Goal: Transaction & Acquisition: Obtain resource

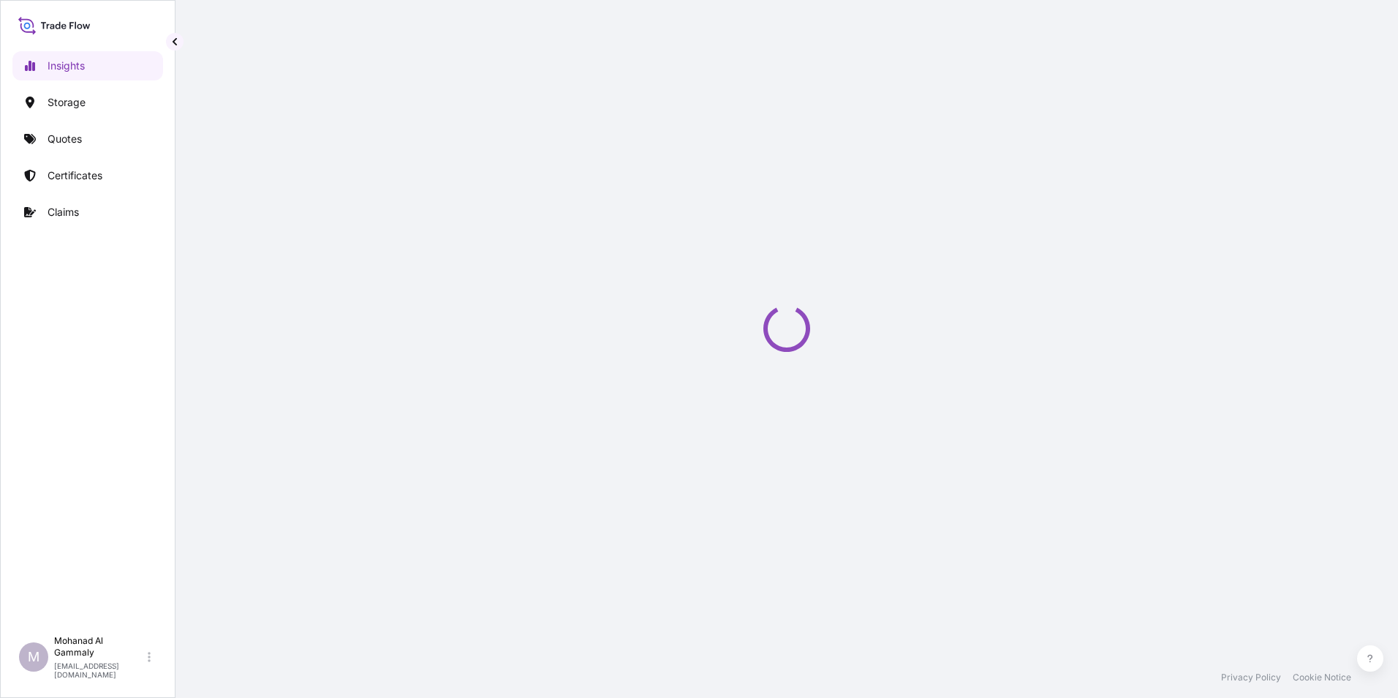
select select "2025"
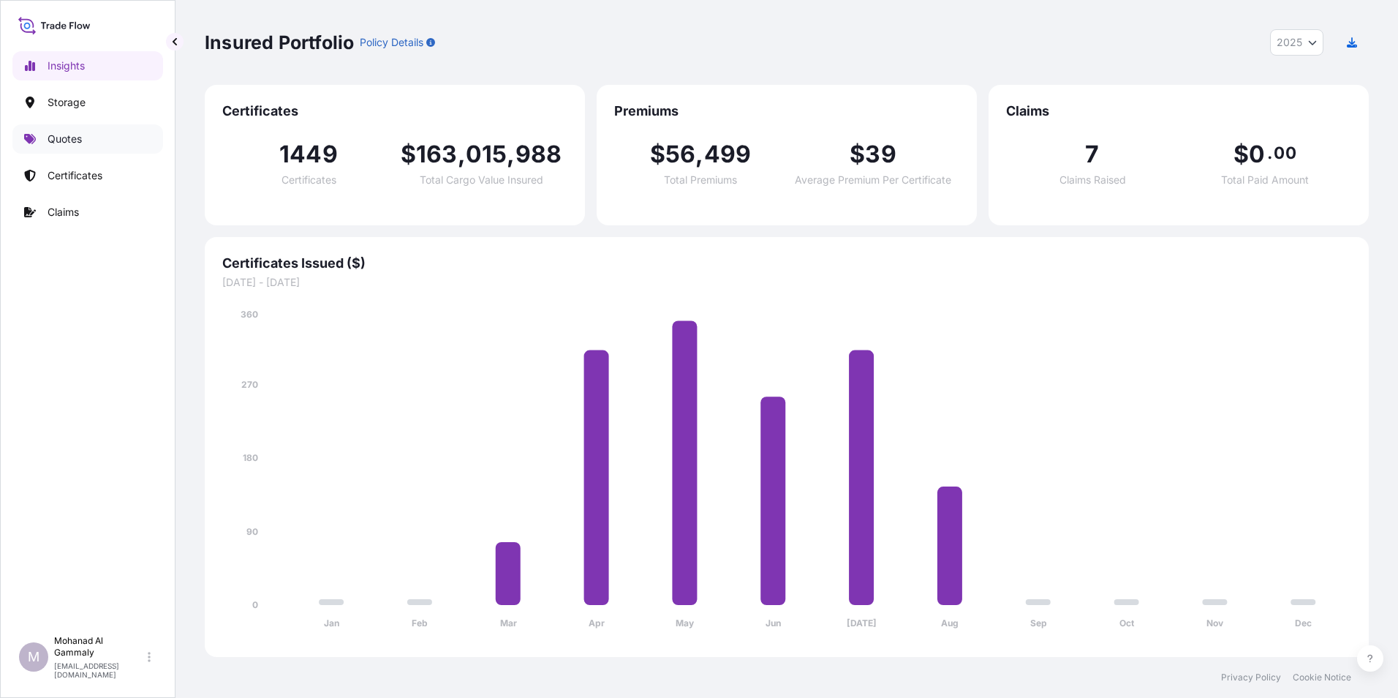
click at [76, 142] on p "Quotes" at bounding box center [65, 139] width 34 height 15
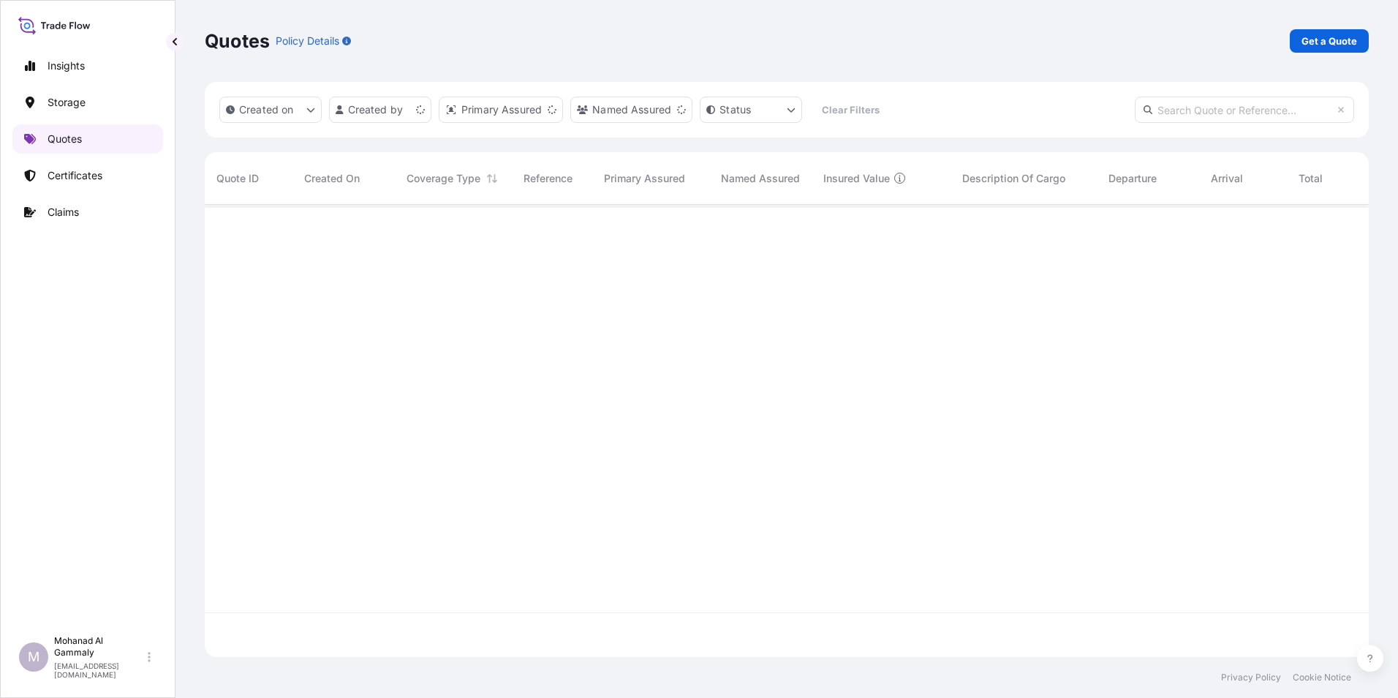
scroll to position [449, 1153]
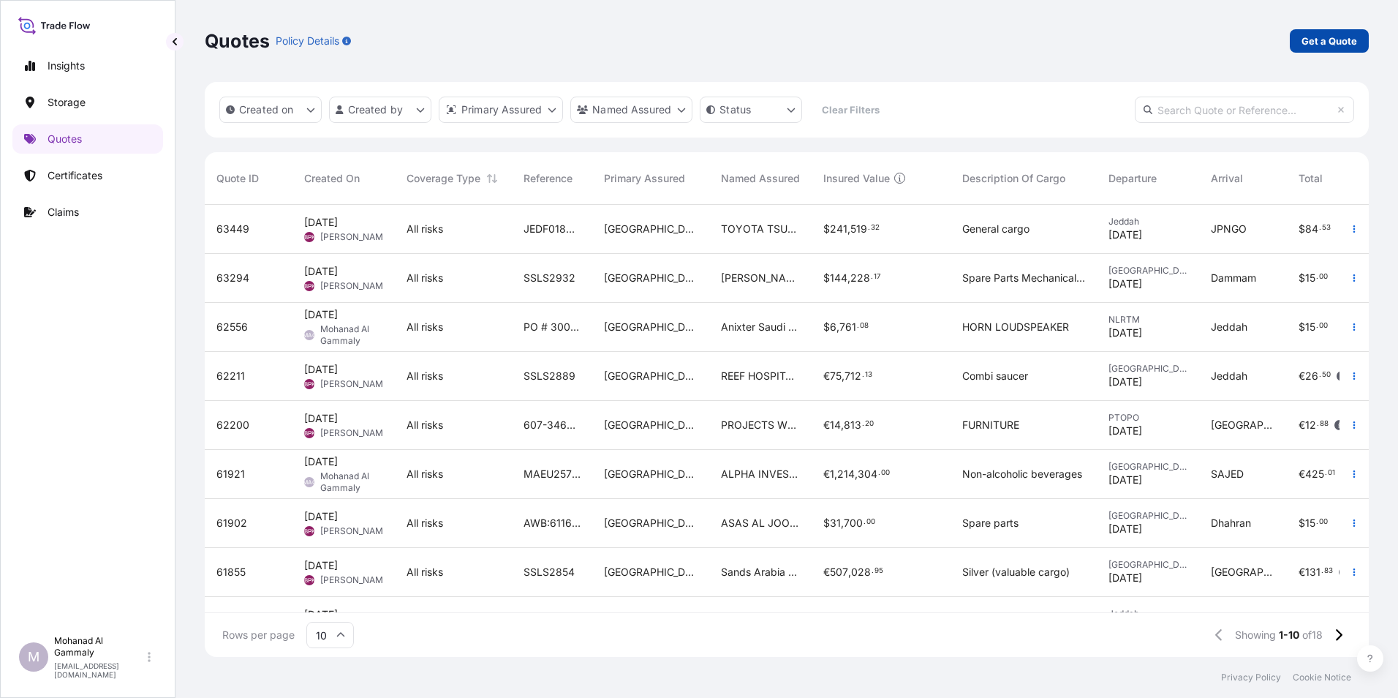
click at [1313, 45] on p "Get a Quote" at bounding box center [1330, 41] width 56 height 15
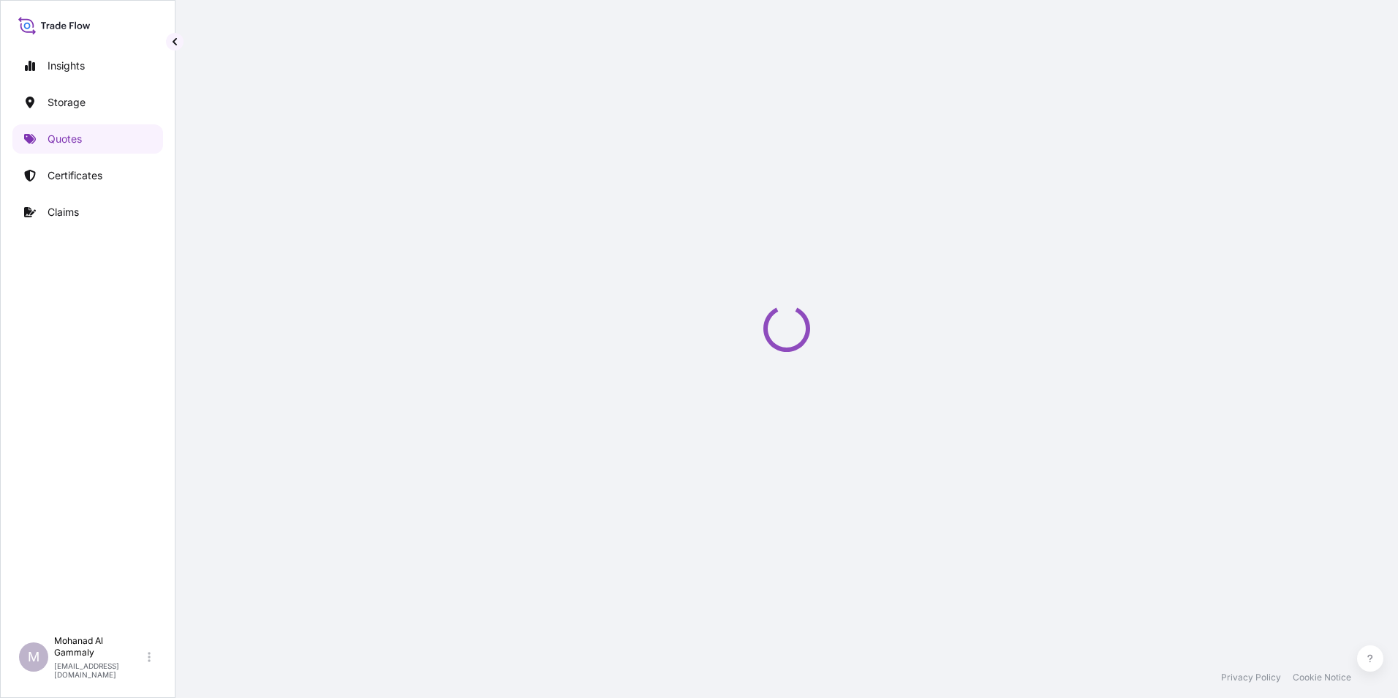
scroll to position [23, 0]
select select "Water"
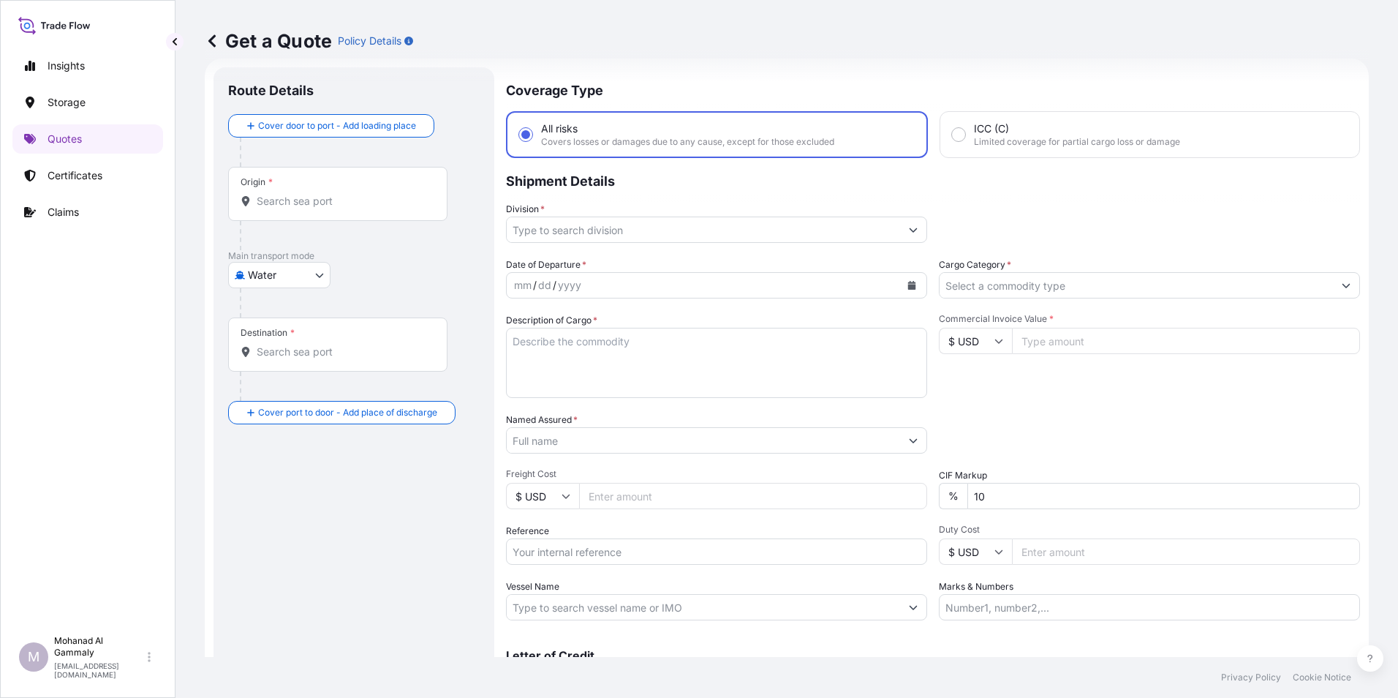
click at [325, 194] on input "Origin *" at bounding box center [343, 201] width 173 height 15
click at [312, 193] on div "Origin *" at bounding box center [337, 194] width 219 height 54
click at [312, 194] on input "Origin * Please select an origin" at bounding box center [343, 201] width 173 height 15
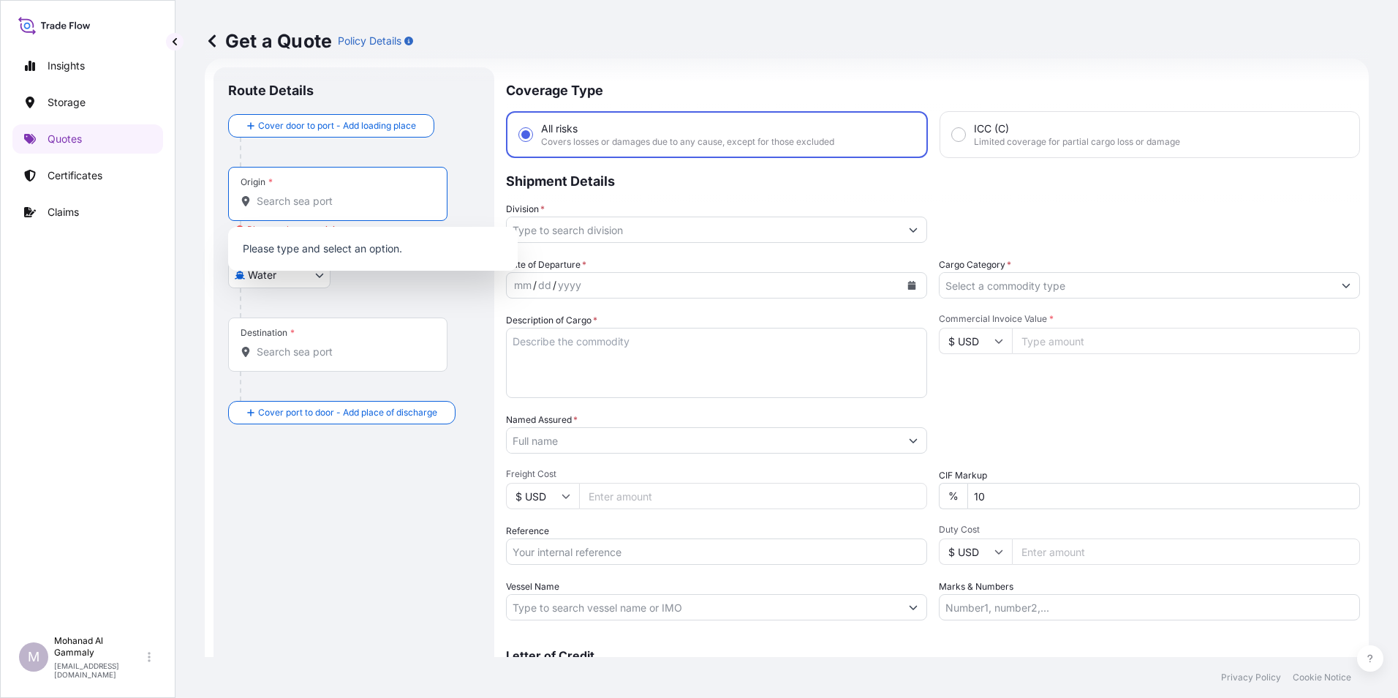
paste input "KARACHI"
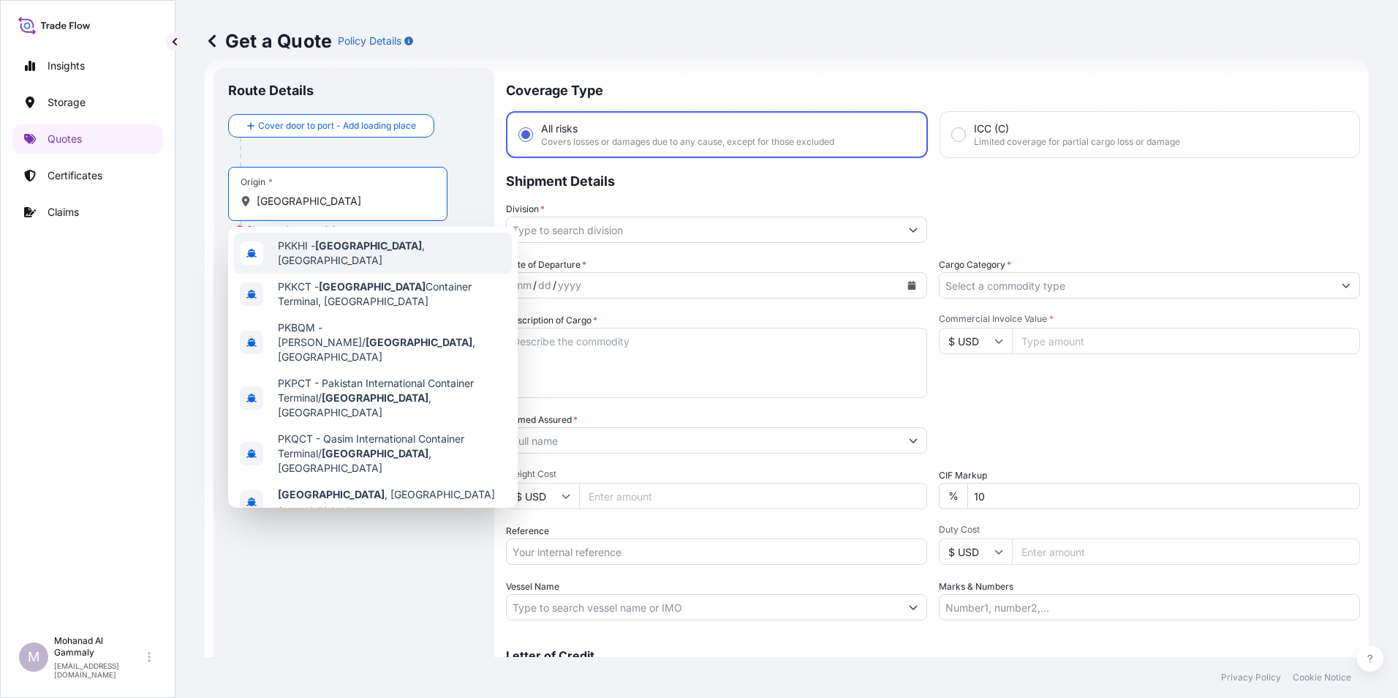
click at [348, 256] on span "PKKHI - Karachi , Pakistan" at bounding box center [392, 252] width 228 height 29
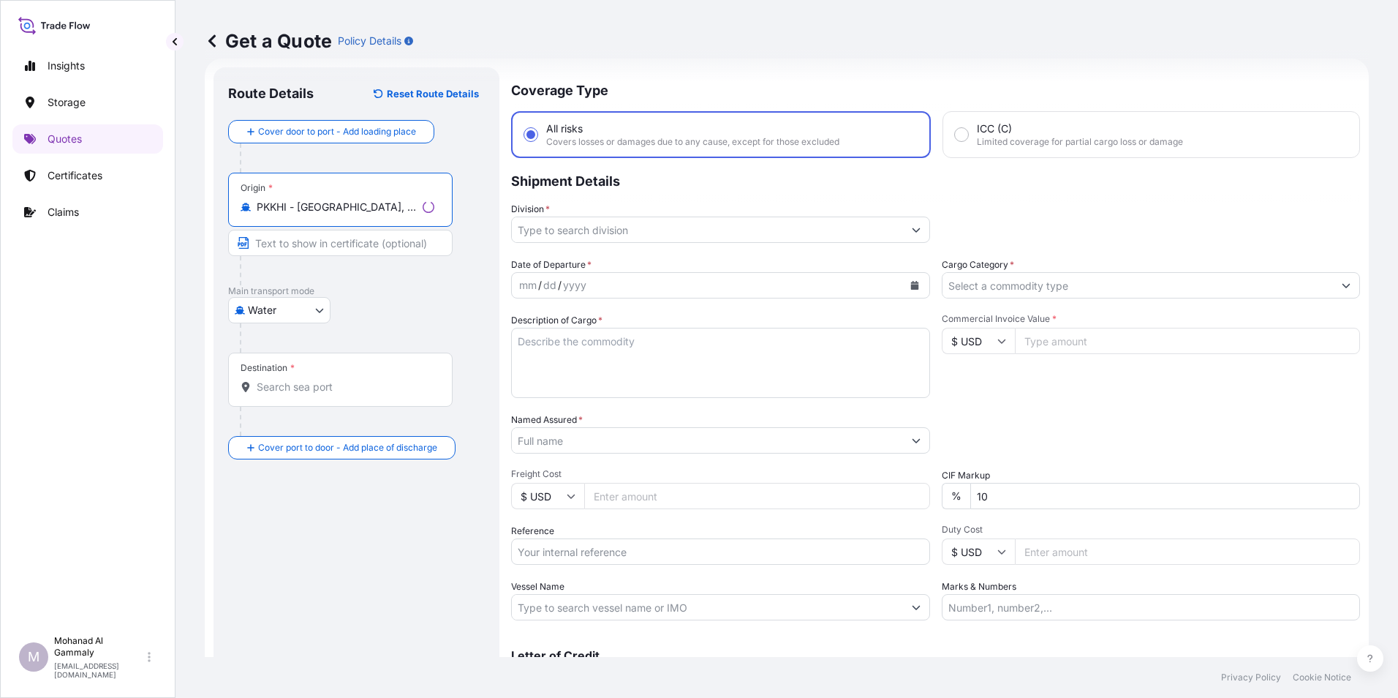
type input "PKKHI - Karachi, Pakistan"
click at [287, 370] on div "Destination *" at bounding box center [268, 368] width 54 height 12
click at [287, 380] on input "Destination *" at bounding box center [346, 387] width 178 height 15
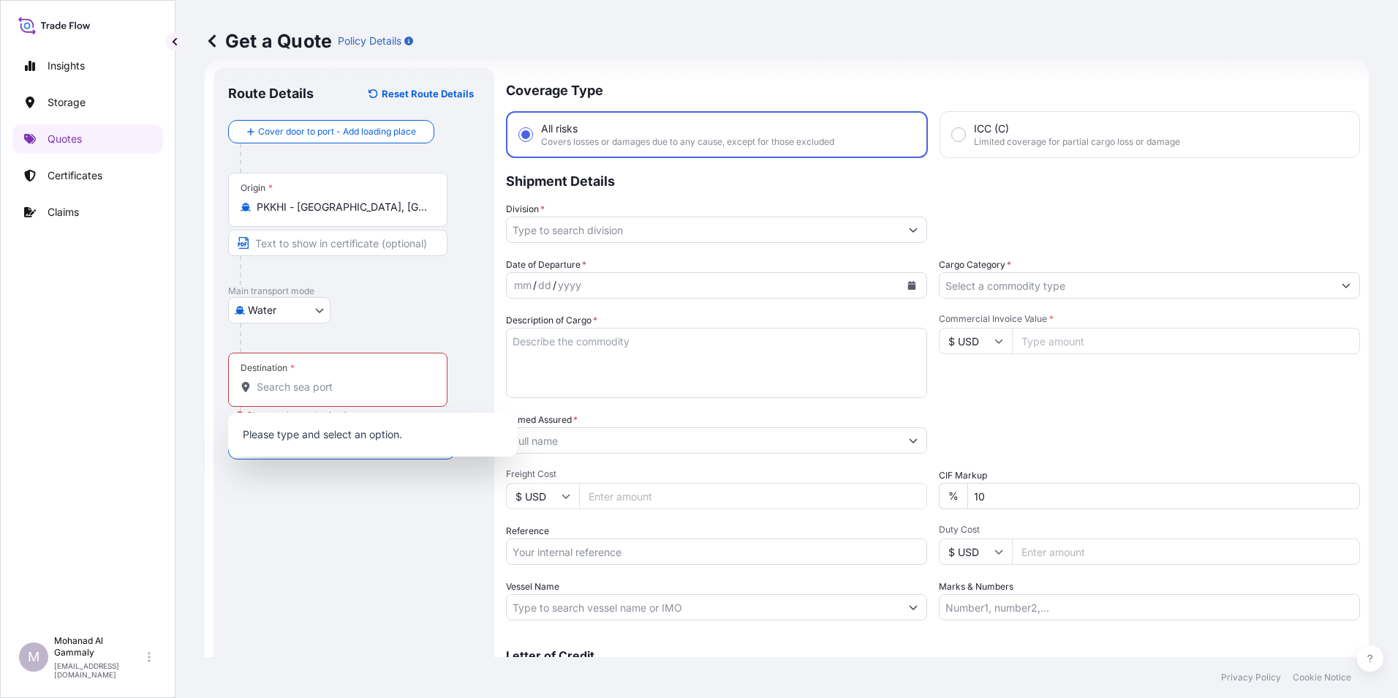
click at [289, 377] on div "Destination *" at bounding box center [337, 380] width 219 height 54
click at [289, 380] on input "Destination * Please select a destination" at bounding box center [343, 387] width 173 height 15
paste input "RIYADH"
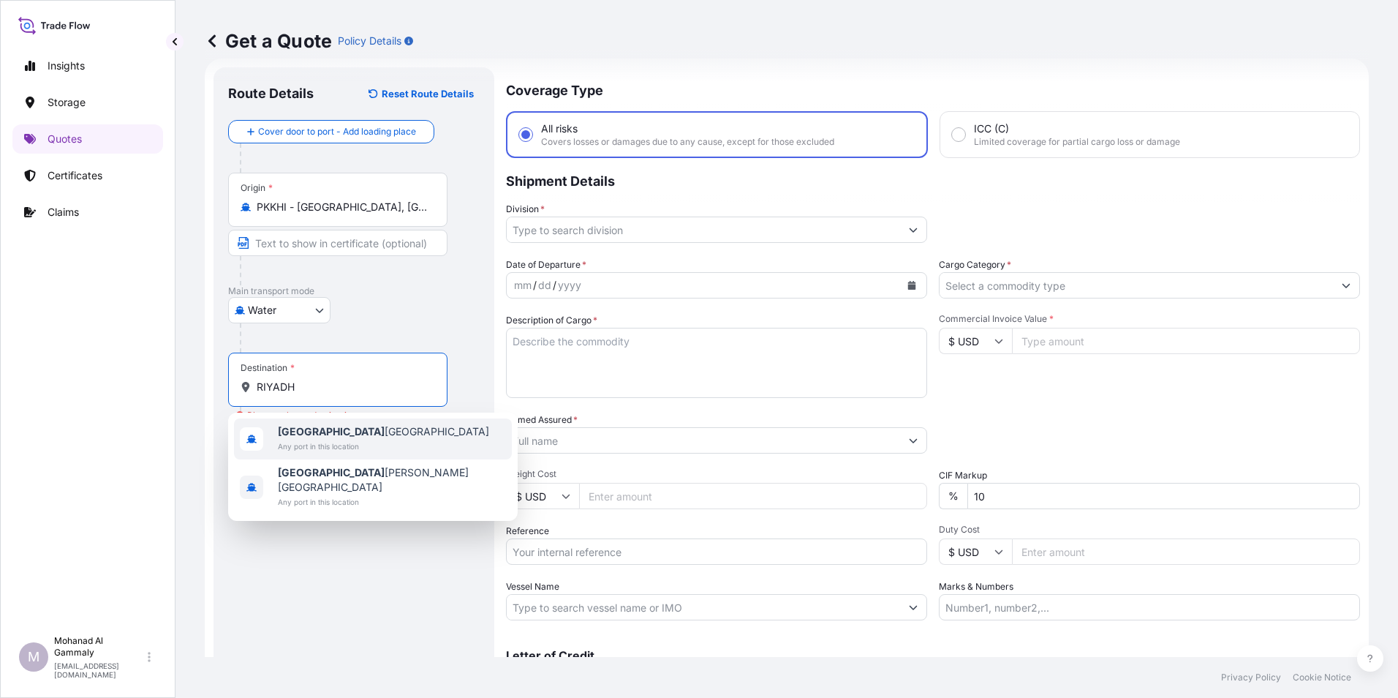
click at [306, 445] on span "Any port in this location" at bounding box center [383, 446] width 211 height 15
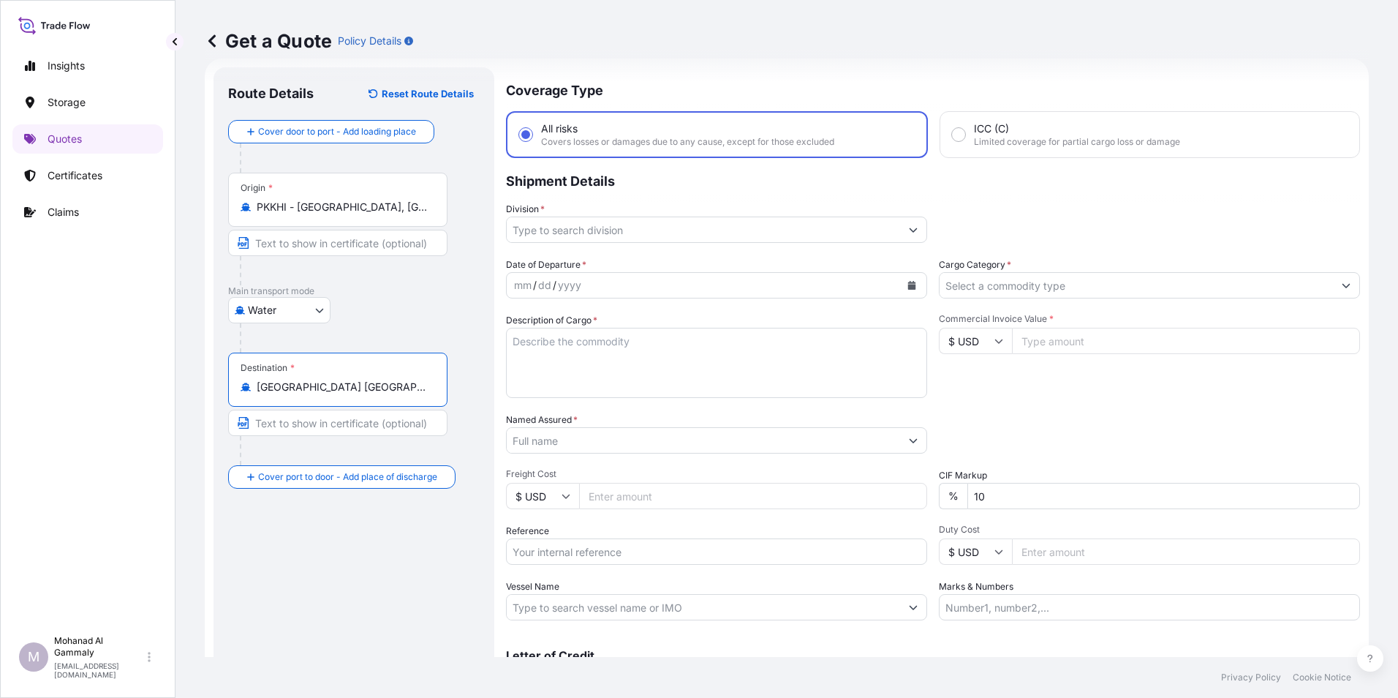
type input "Riyadh Saudi Arabia"
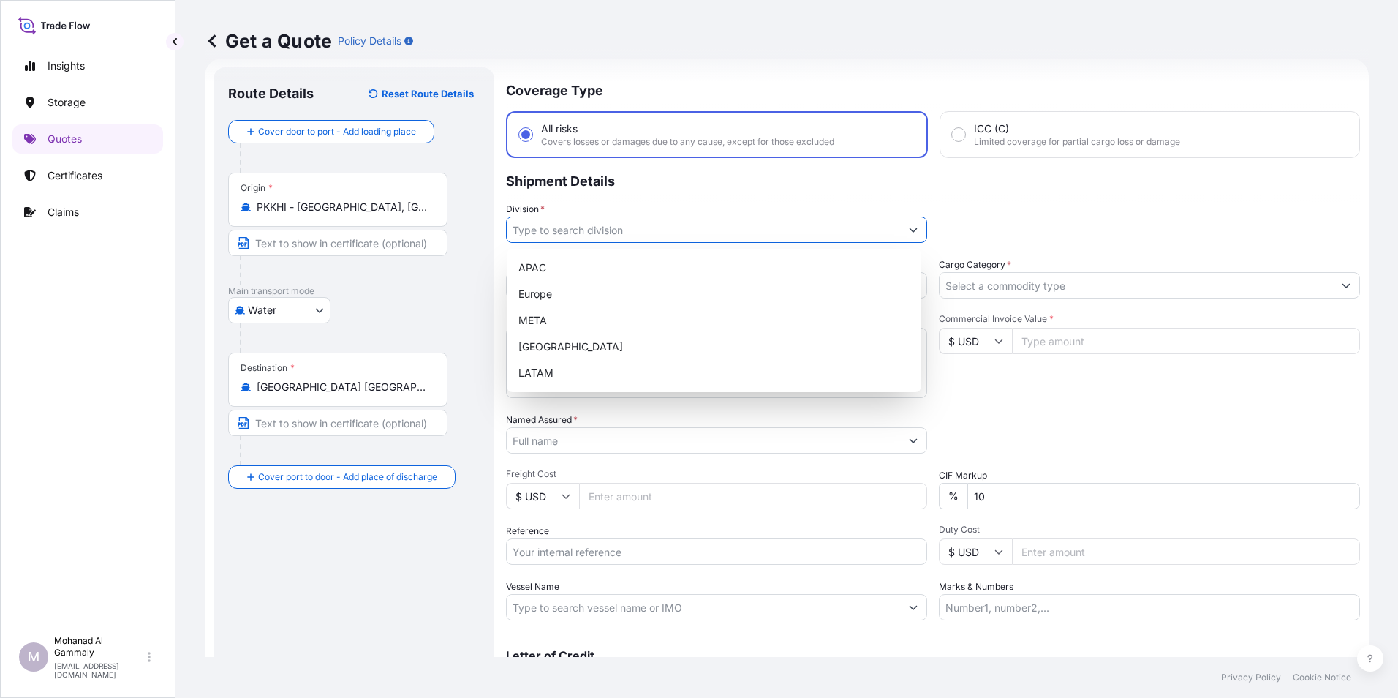
click at [662, 236] on input "Division *" at bounding box center [703, 229] width 393 height 26
click at [557, 295] on div "Europe" at bounding box center [714, 294] width 403 height 26
type input "Europe"
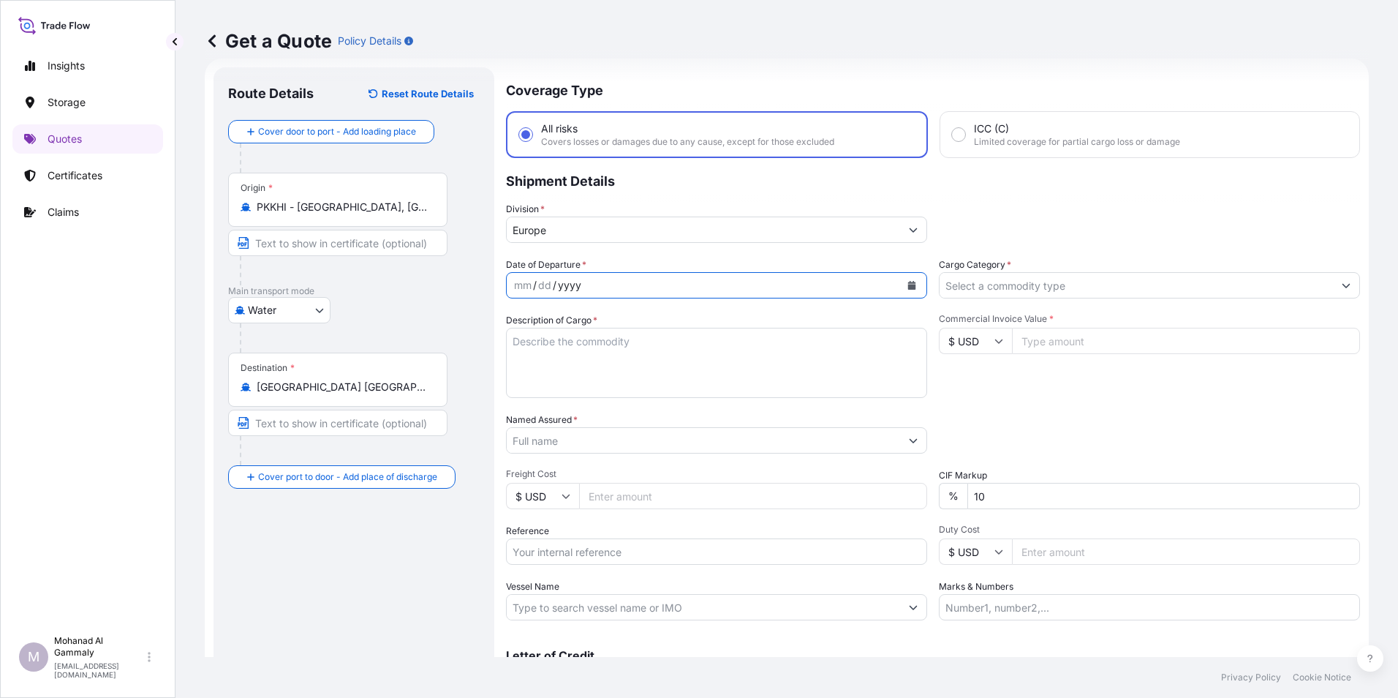
click at [557, 290] on div "yyyy" at bounding box center [570, 285] width 26 height 18
click at [900, 284] on button "Calendar" at bounding box center [911, 285] width 23 height 23
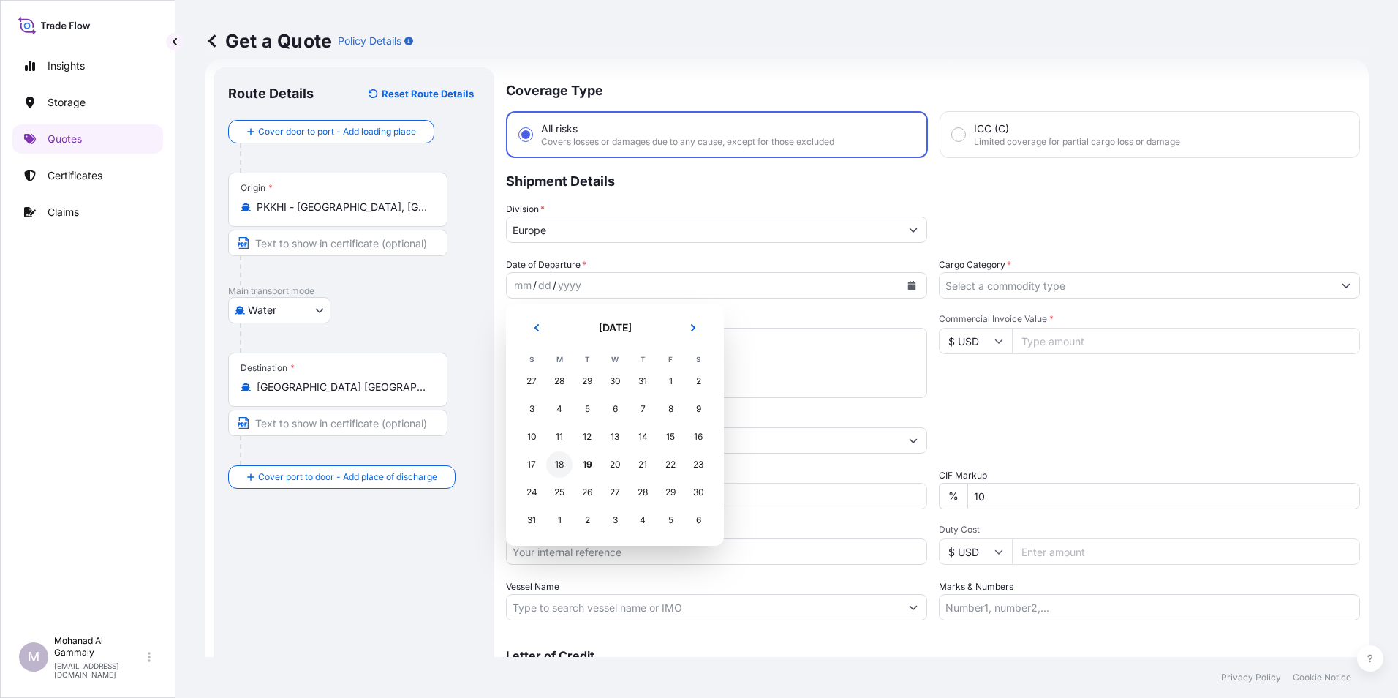
click at [557, 466] on div "18" at bounding box center [559, 464] width 26 height 26
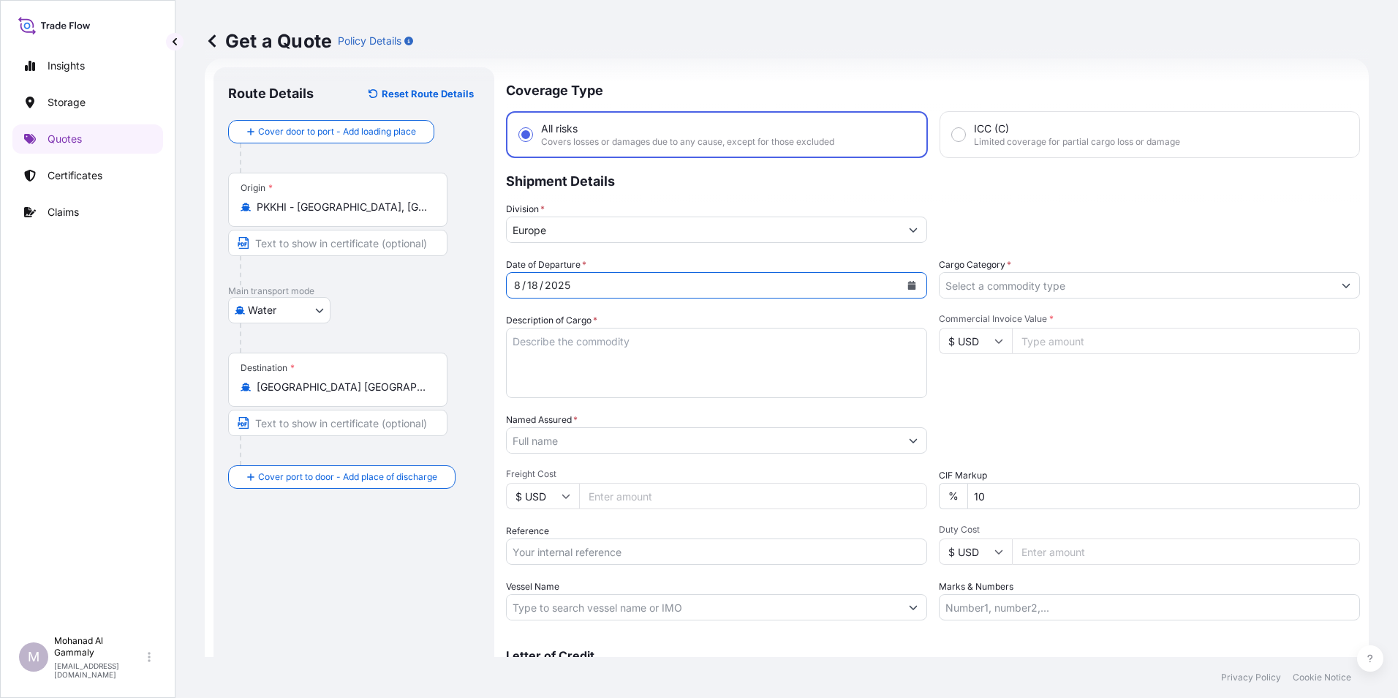
click at [553, 360] on textarea "Description of Cargo *" at bounding box center [716, 363] width 421 height 70
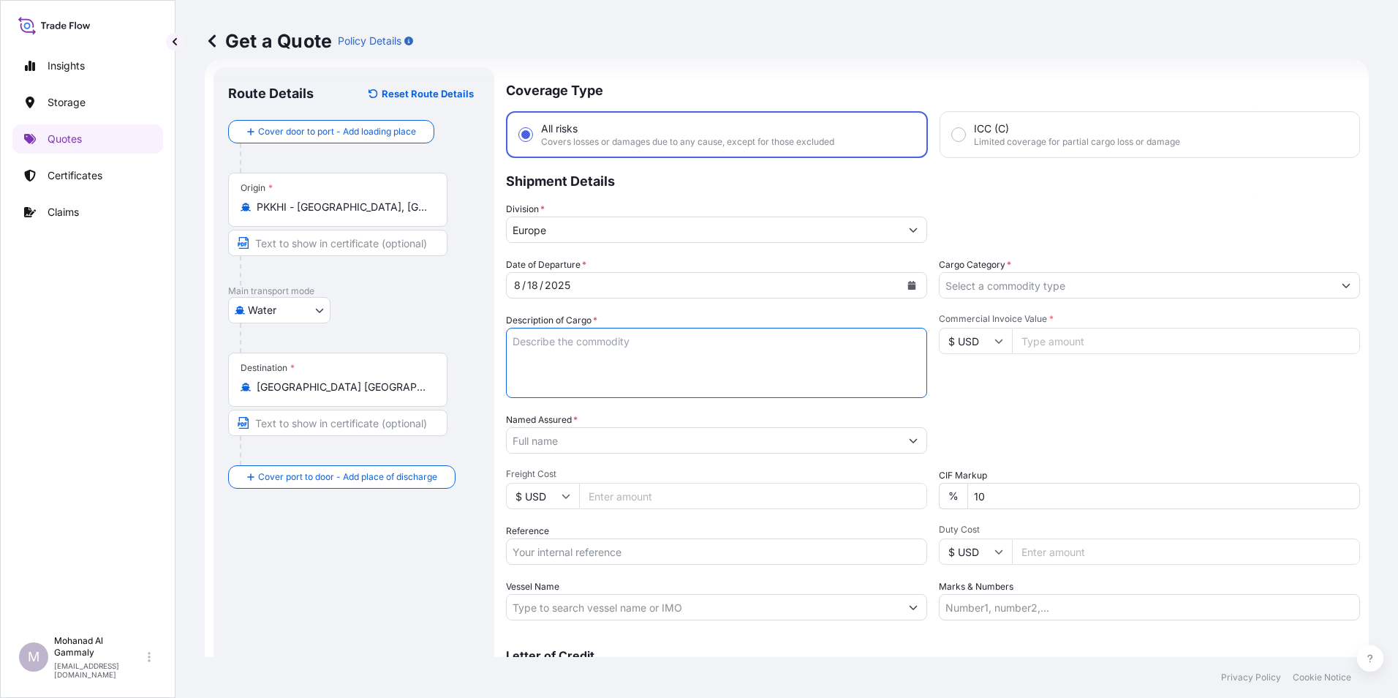
click at [597, 364] on textarea "Description of Cargo *" at bounding box center [716, 363] width 421 height 70
paste textarea "SUPER BASMATI RICE"
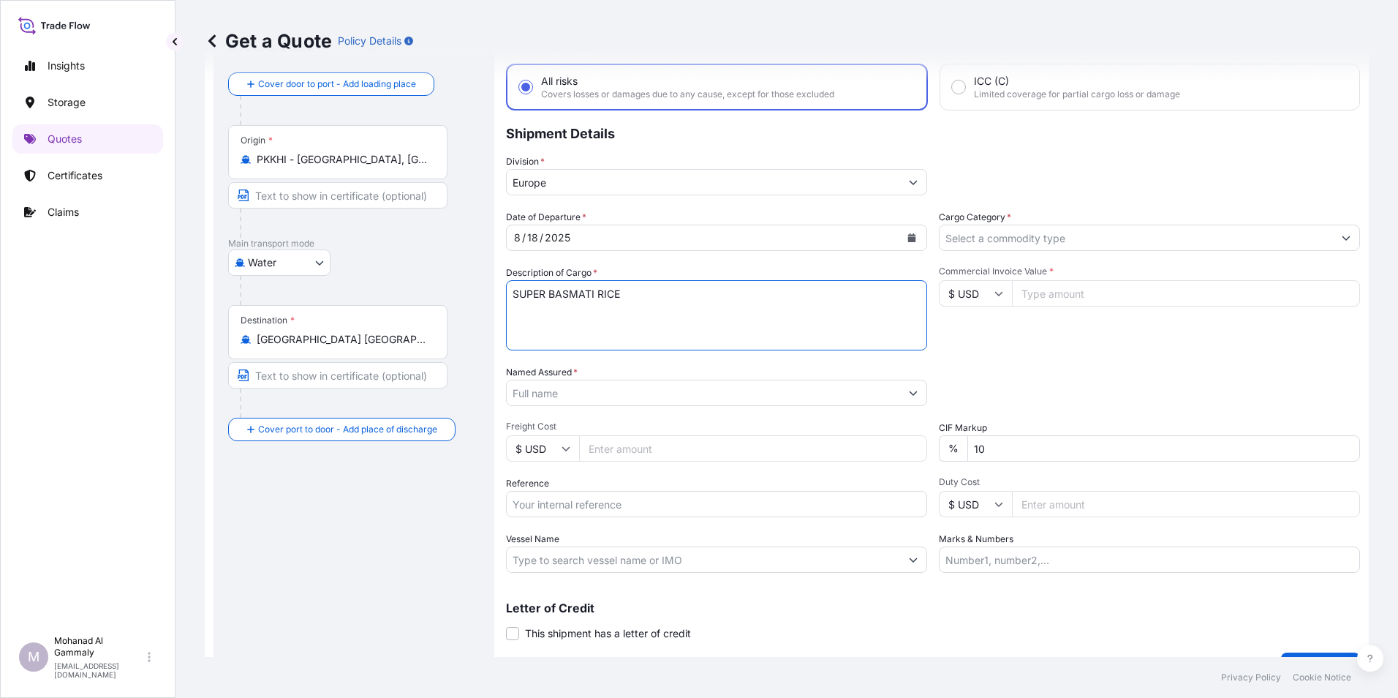
scroll to position [97, 0]
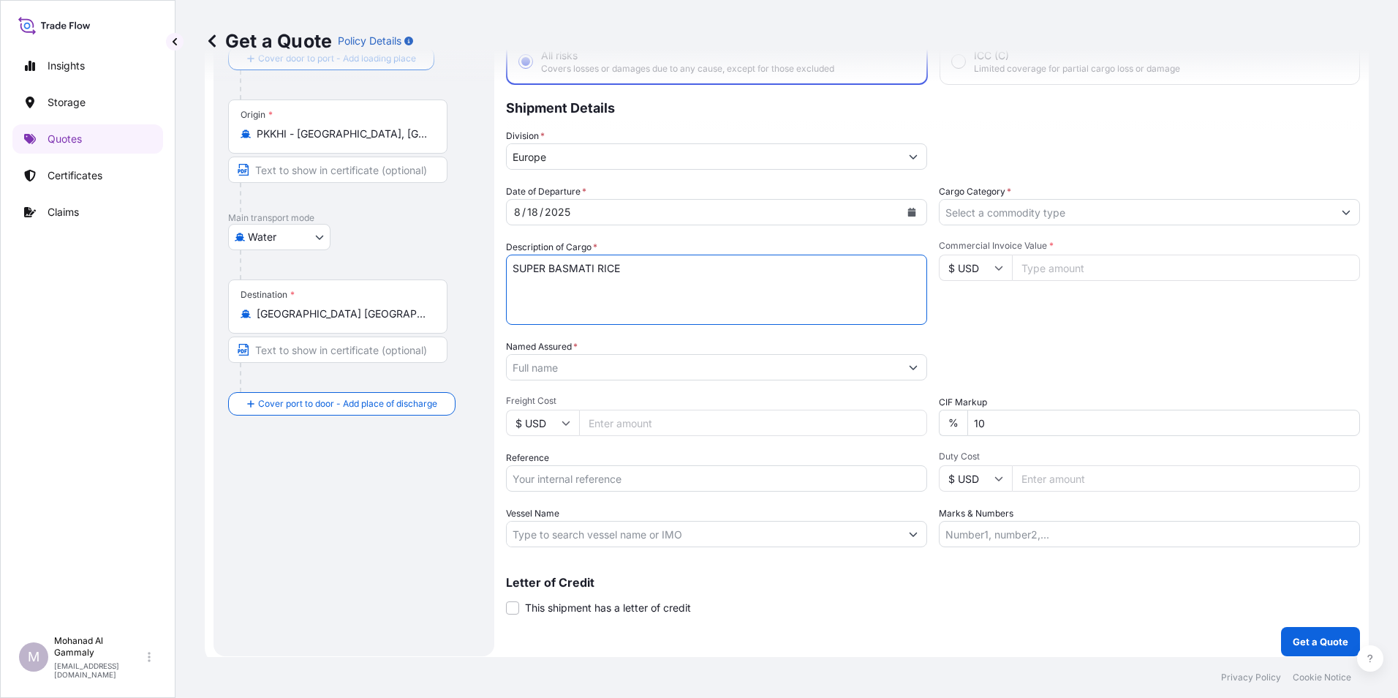
type textarea "SUPER BASMATI RICE"
click at [611, 363] on input "Named Assured *" at bounding box center [703, 367] width 393 height 26
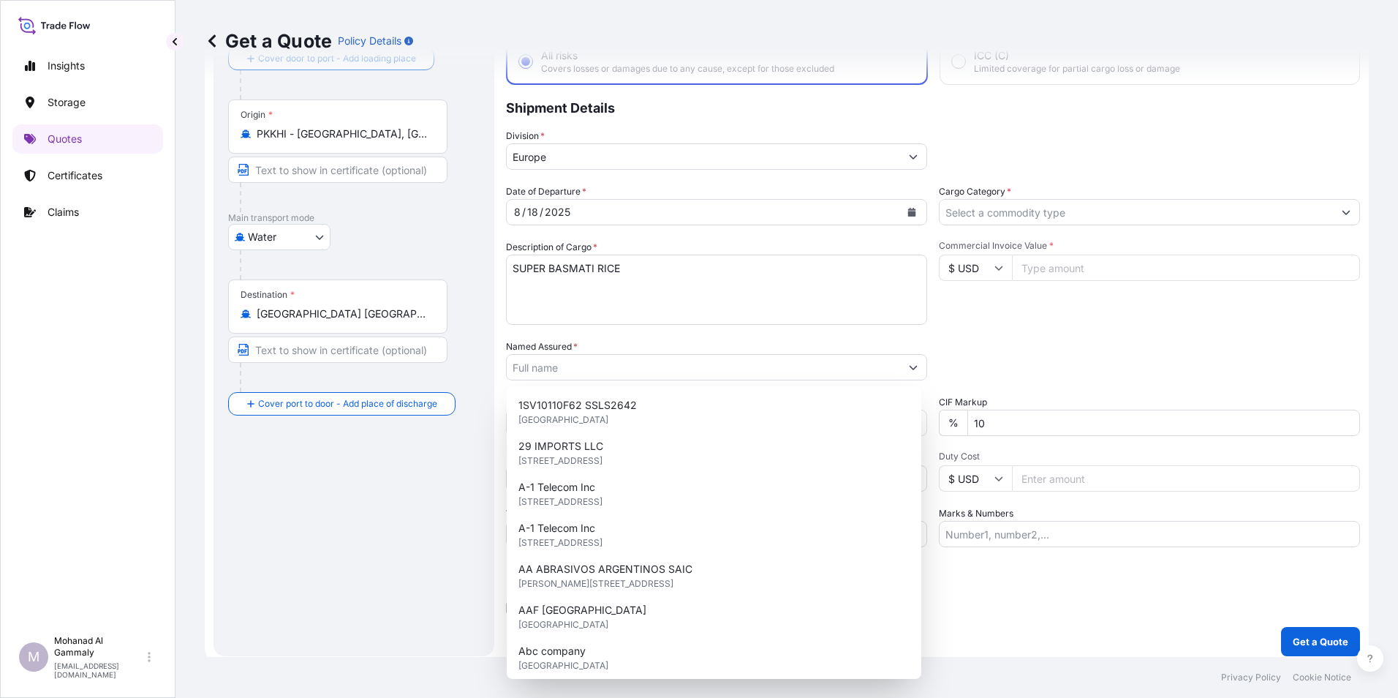
click at [747, 331] on div "Date of Departure * 8 / 18 / 2025 Cargo Category * Description of Cargo * SUPER…" at bounding box center [933, 365] width 854 height 363
click at [605, 367] on input "Named Assured *" at bounding box center [703, 367] width 393 height 26
paste input "CATRION CATERING HOLDING COMPANY"
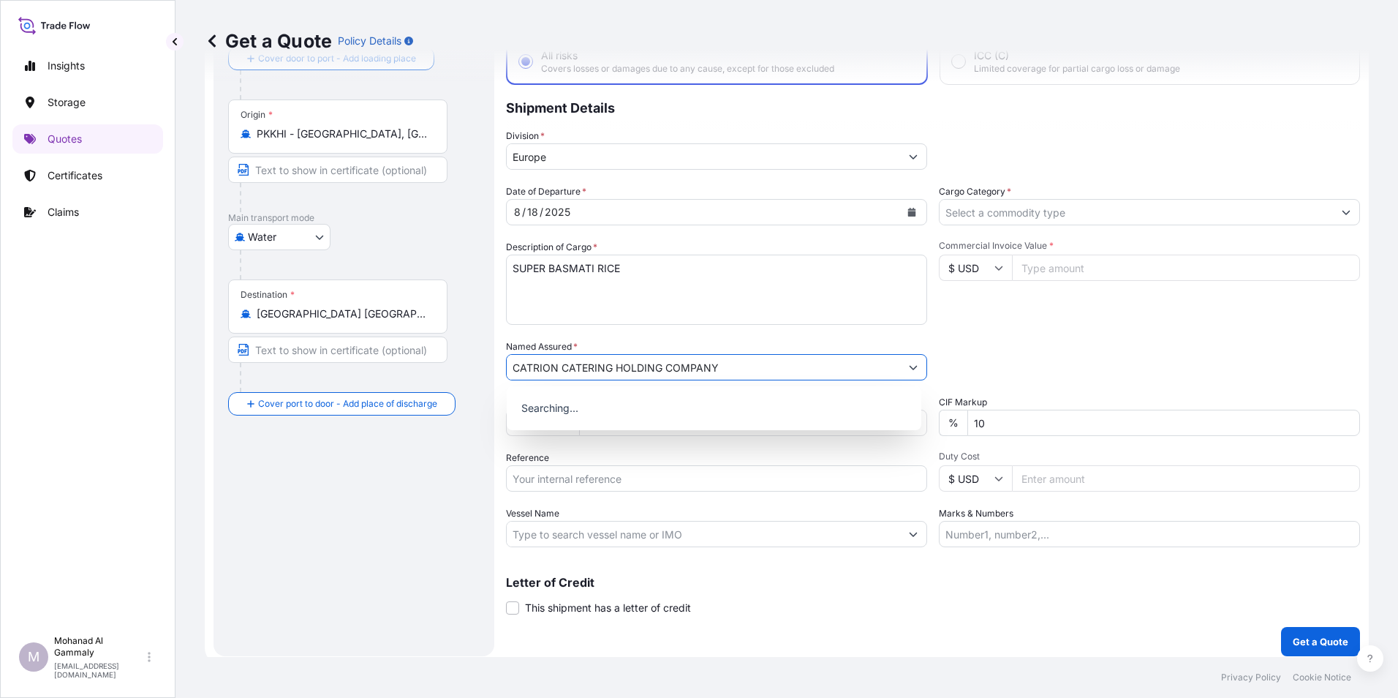
type input "CATRION CATERING HOLDING COMPANY"
click at [845, 328] on div "Date of Departure * 8 / 18 / 2025 Cargo Category * Description of Cargo * SUPER…" at bounding box center [933, 365] width 854 height 363
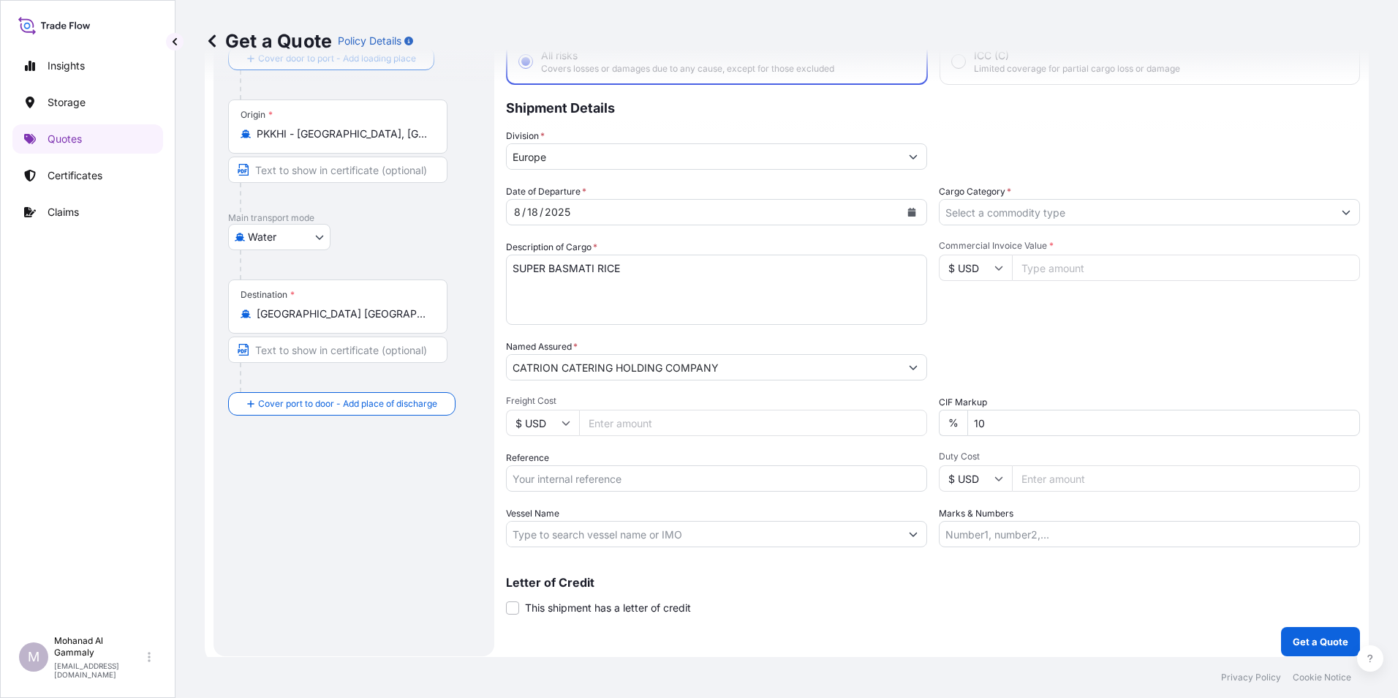
click at [1097, 263] on input "Commercial Invoice Value *" at bounding box center [1186, 268] width 348 height 26
type input "22846.56"
click at [1180, 333] on div "Date of Departure * 8 / 18 / 2025 Cargo Category * Description of Cargo * SUPER…" at bounding box center [933, 365] width 854 height 363
click at [592, 470] on input "Reference" at bounding box center [716, 478] width 421 height 26
paste input "F-12137165"
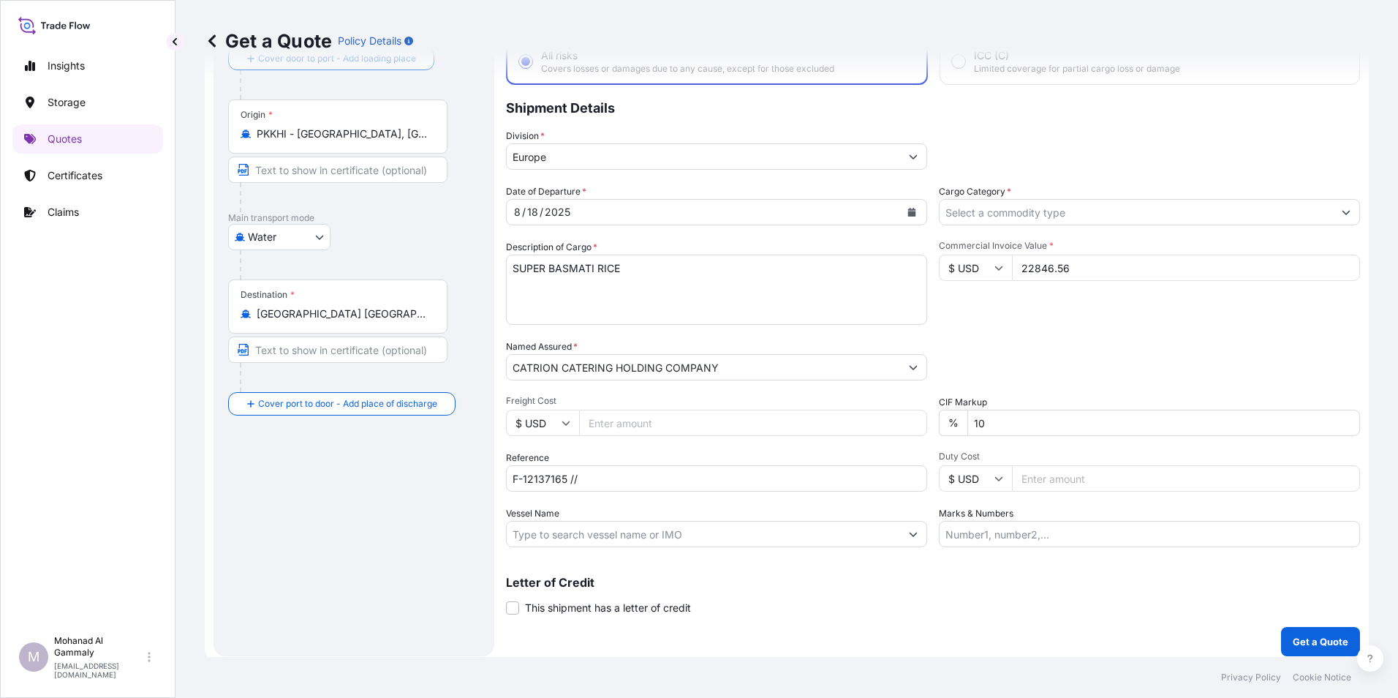
click at [609, 474] on input "F-12137165 //" at bounding box center [716, 478] width 421 height 26
paste input "3315240460"
type input "F-12137165 //3315240460"
click at [1016, 377] on div "Packing Category Type to search a container mode Please select a primary mode o…" at bounding box center [1149, 359] width 421 height 41
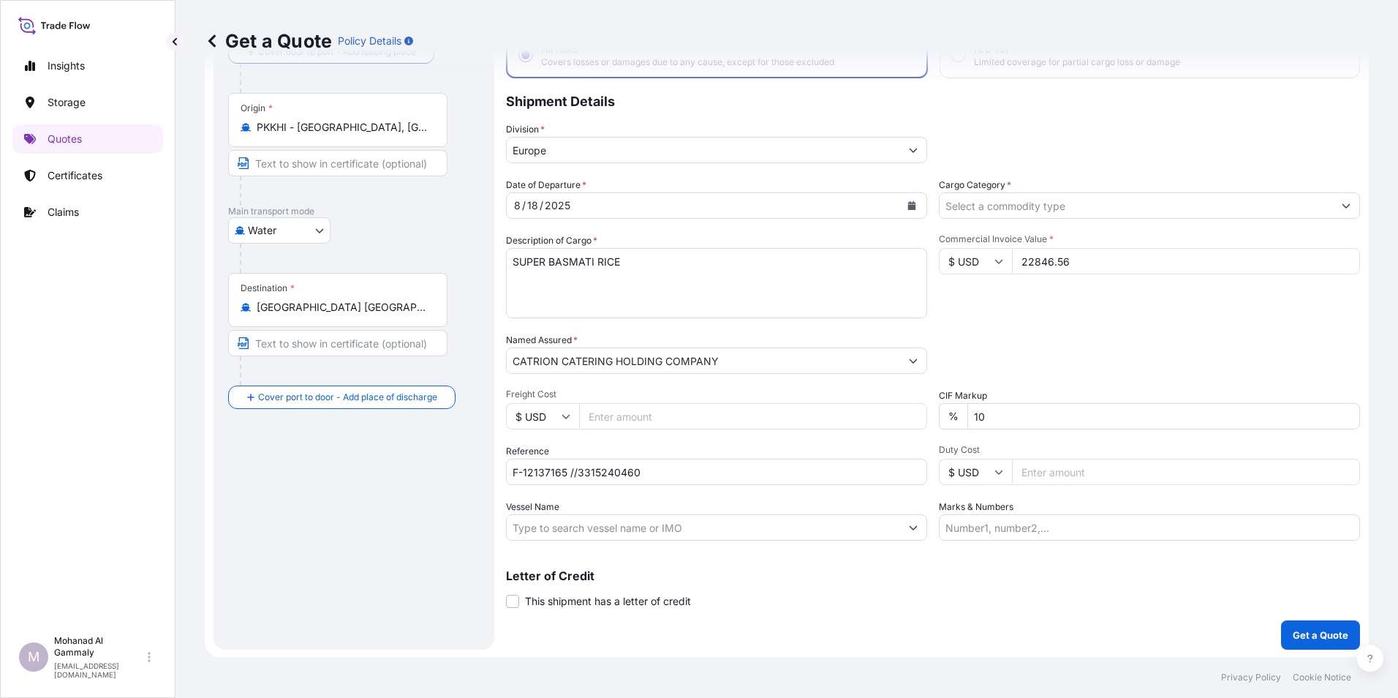
scroll to position [105, 0]
click at [1001, 411] on input "10" at bounding box center [1164, 415] width 393 height 26
type input "1"
type input "0"
click at [1309, 635] on p "Get a Quote" at bounding box center [1321, 633] width 56 height 15
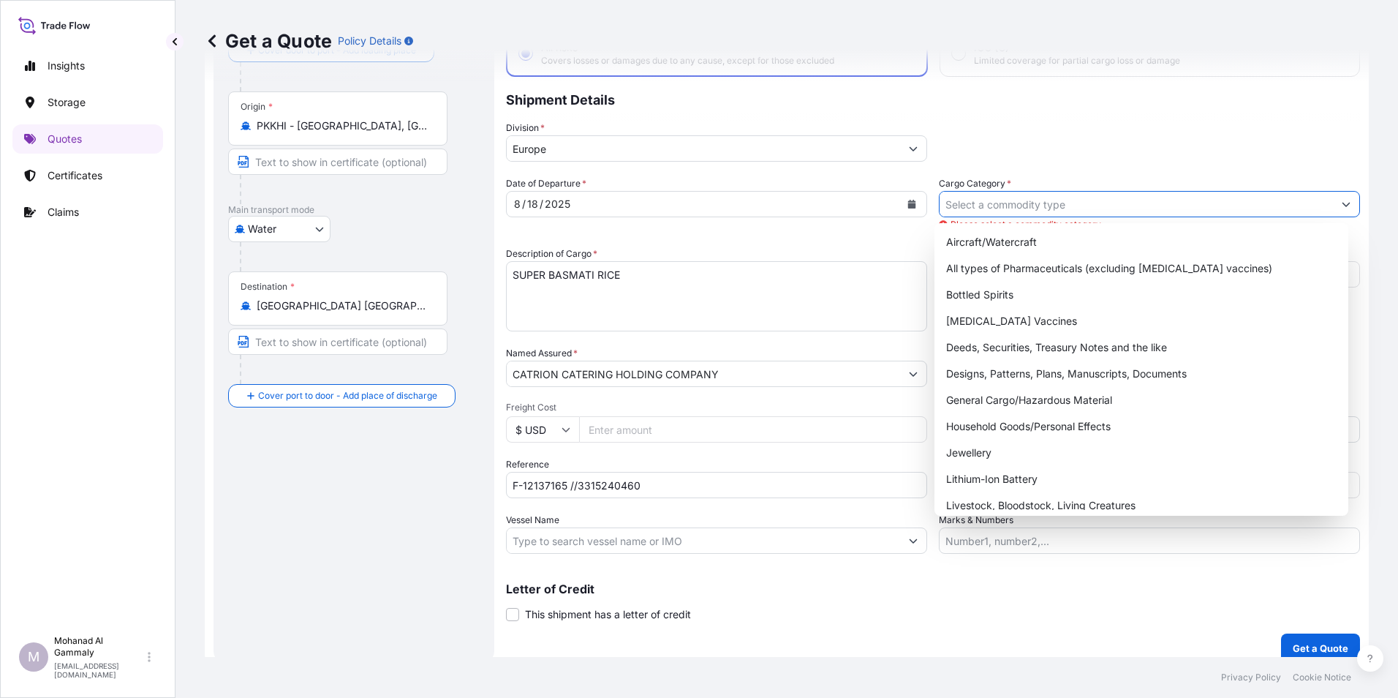
click at [980, 211] on input "Cargo Category *" at bounding box center [1136, 204] width 393 height 26
click at [987, 400] on div "General Cargo/Hazardous Material" at bounding box center [1142, 400] width 403 height 26
type input "General Cargo/Hazardous Material"
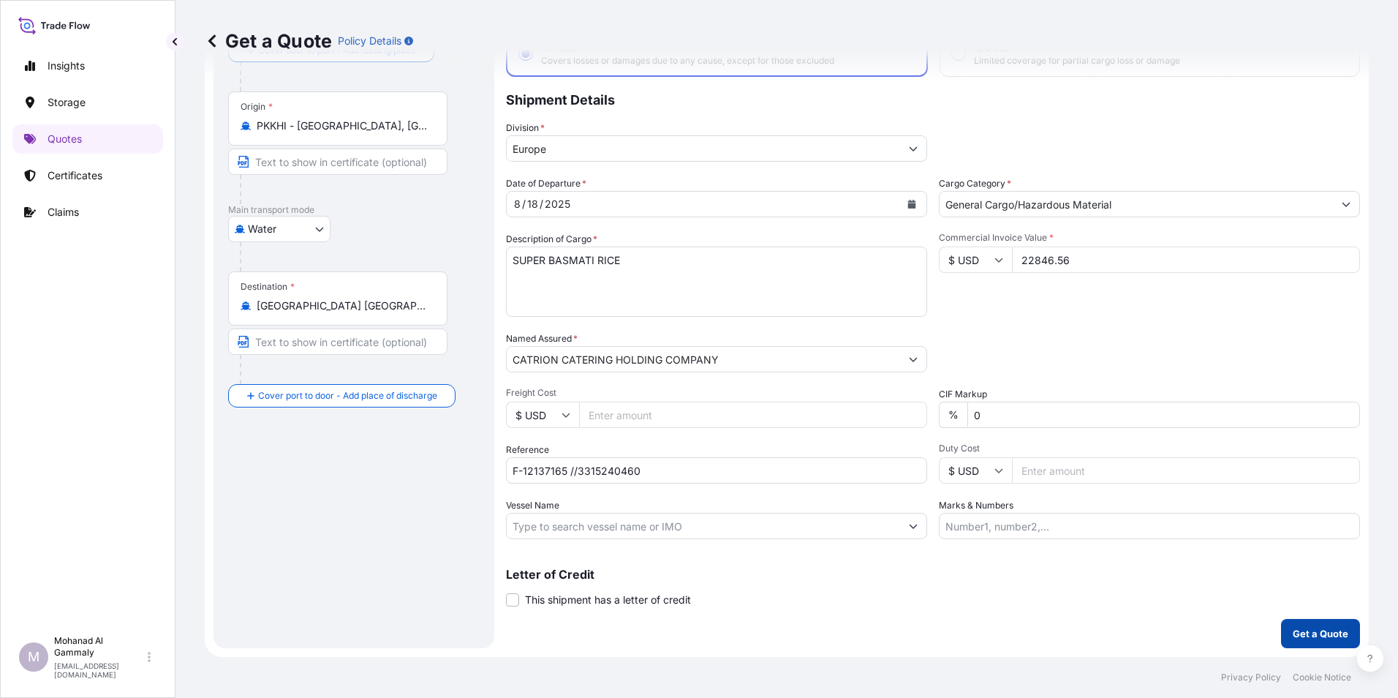
click at [1293, 626] on p "Get a Quote" at bounding box center [1321, 633] width 56 height 15
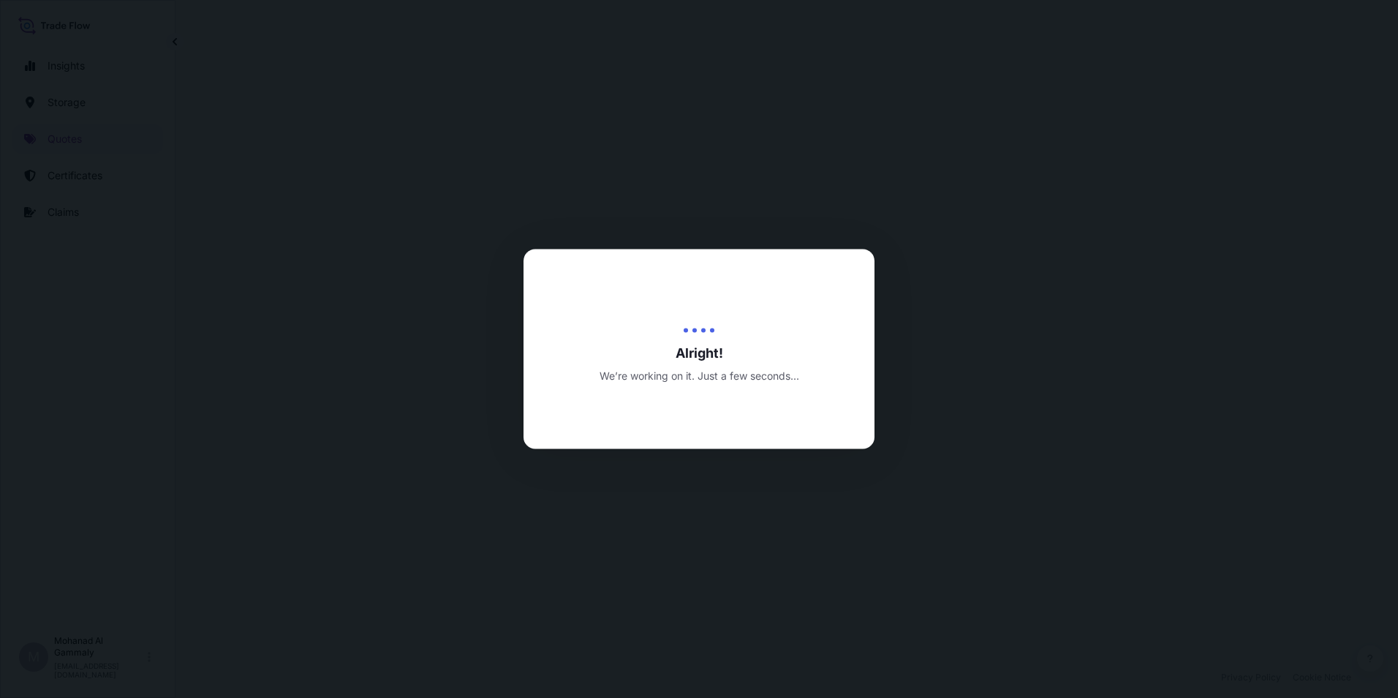
select select "Water"
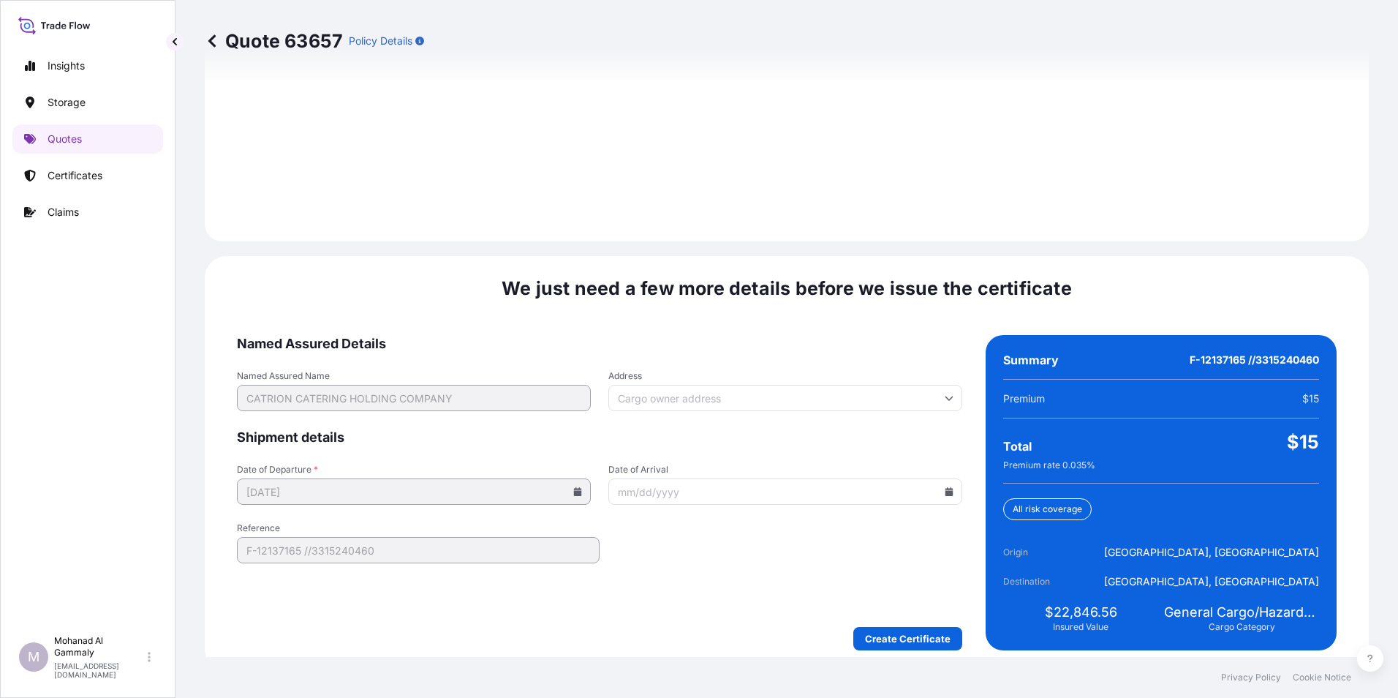
scroll to position [2060, 0]
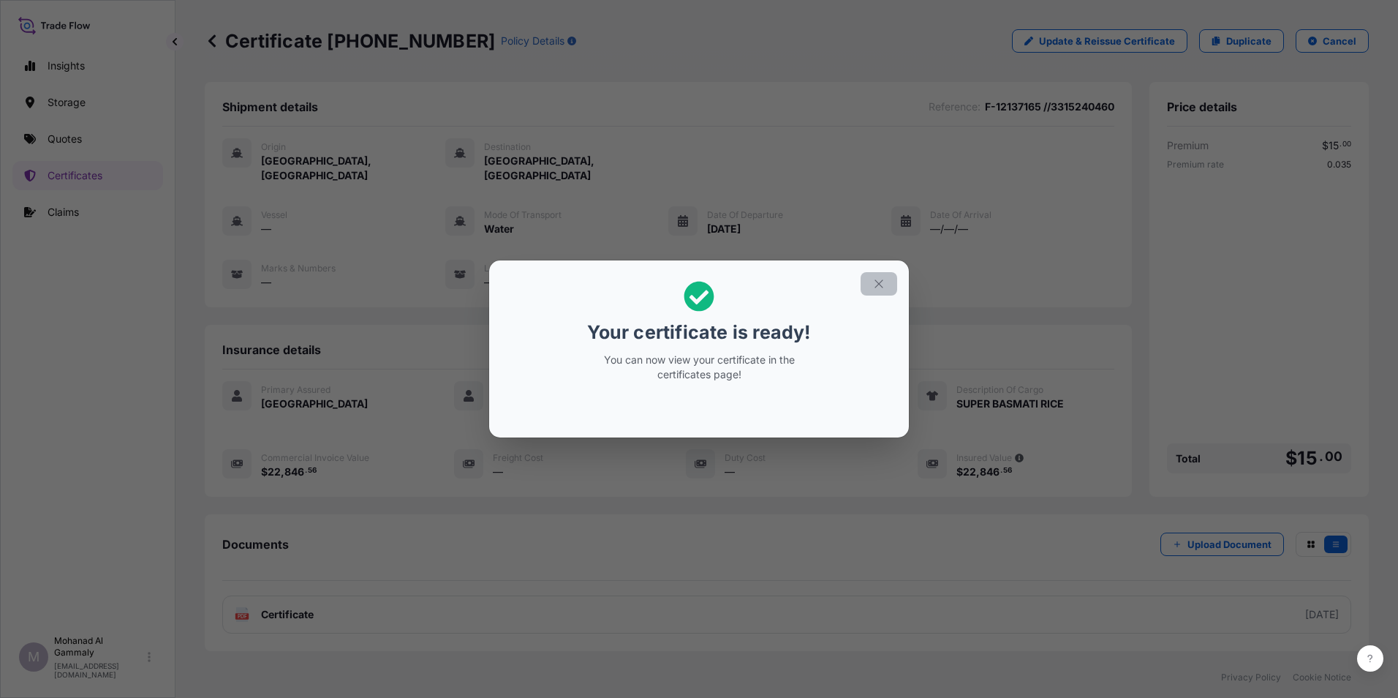
click at [877, 287] on icon "button" at bounding box center [879, 283] width 13 height 13
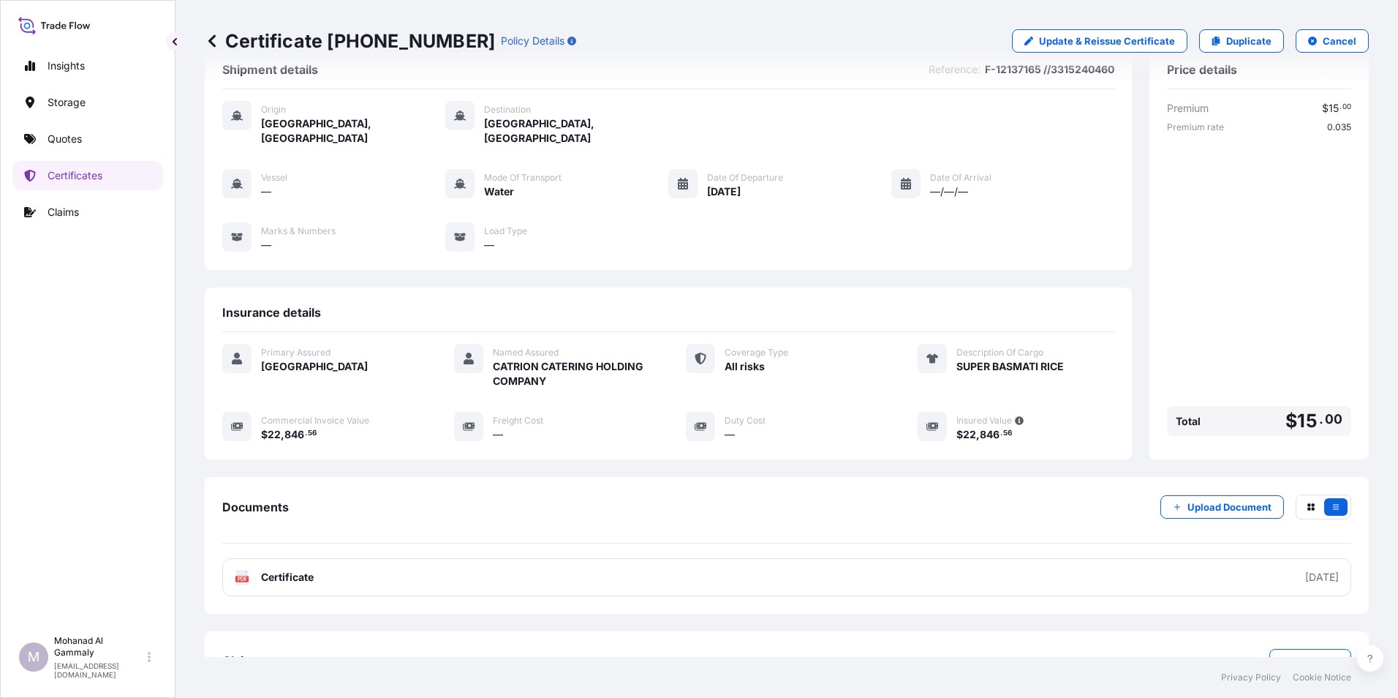
scroll to position [71, 0]
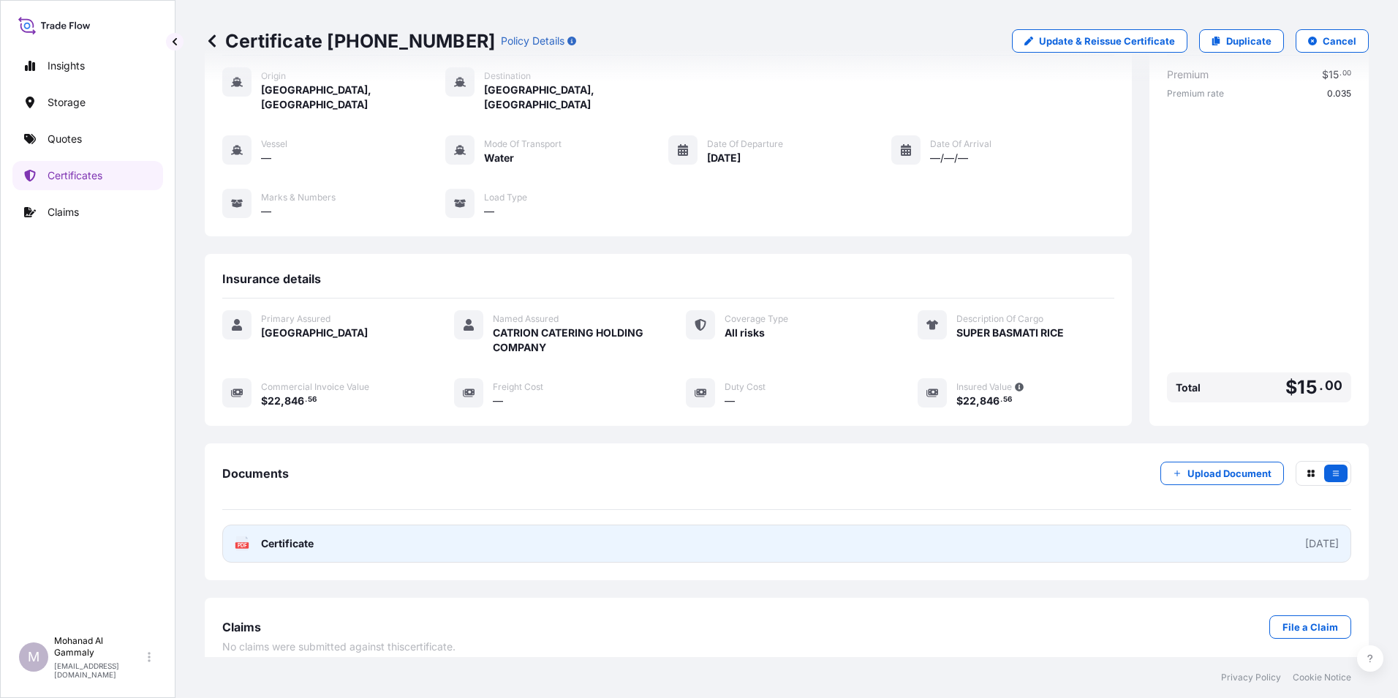
click at [673, 524] on link "PDF Certificate 2025-08-19" at bounding box center [786, 543] width 1129 height 38
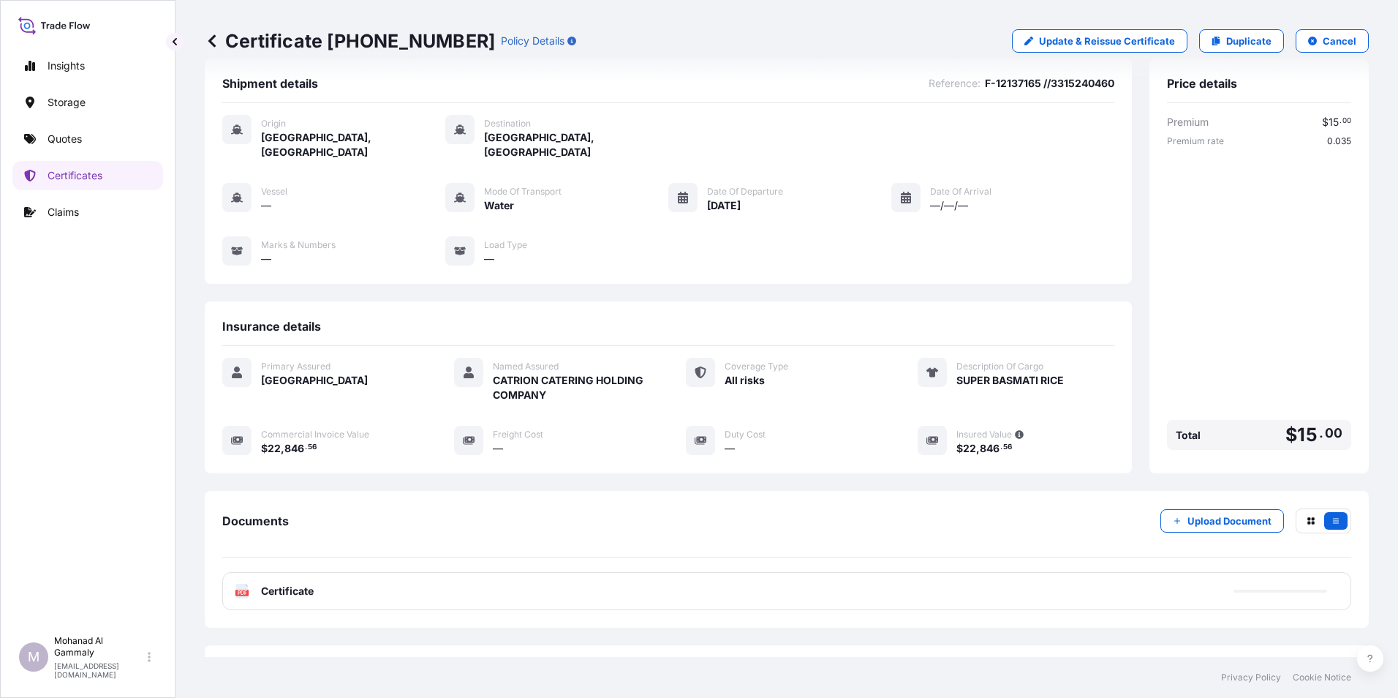
scroll to position [0, 0]
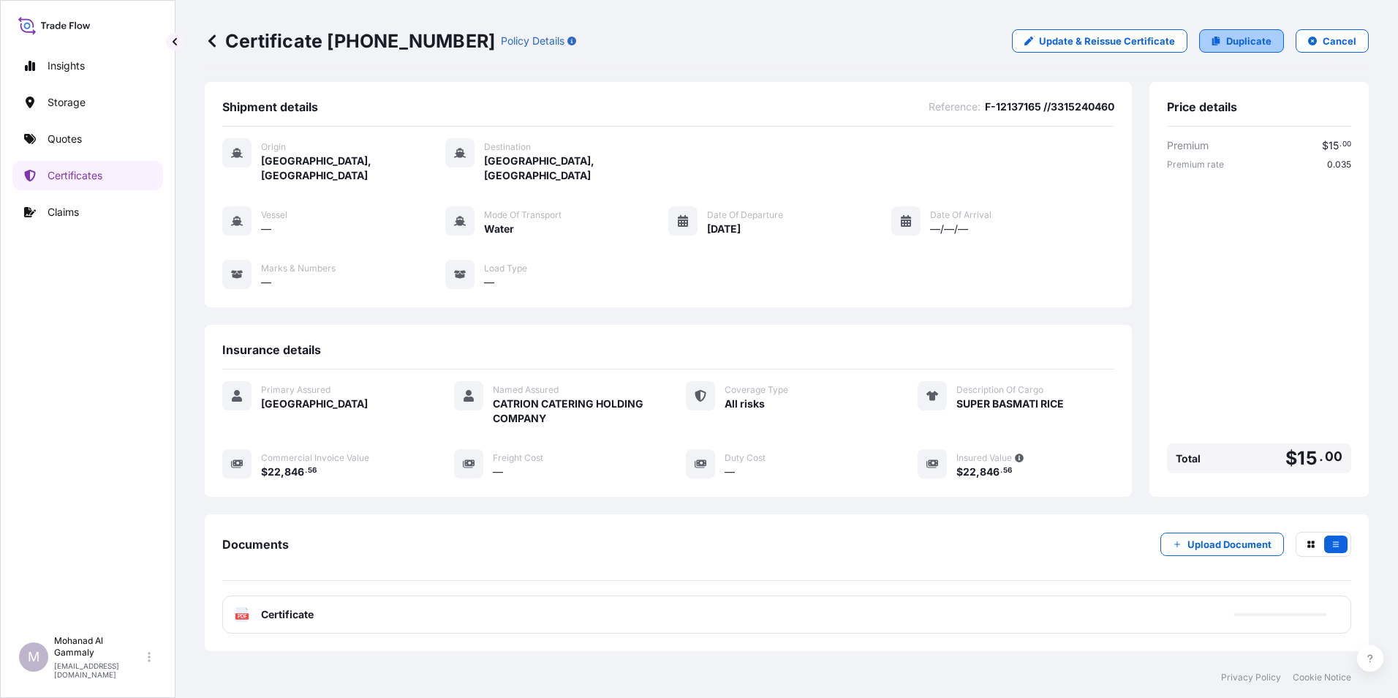
click at [1227, 39] on p "Duplicate" at bounding box center [1249, 41] width 45 height 15
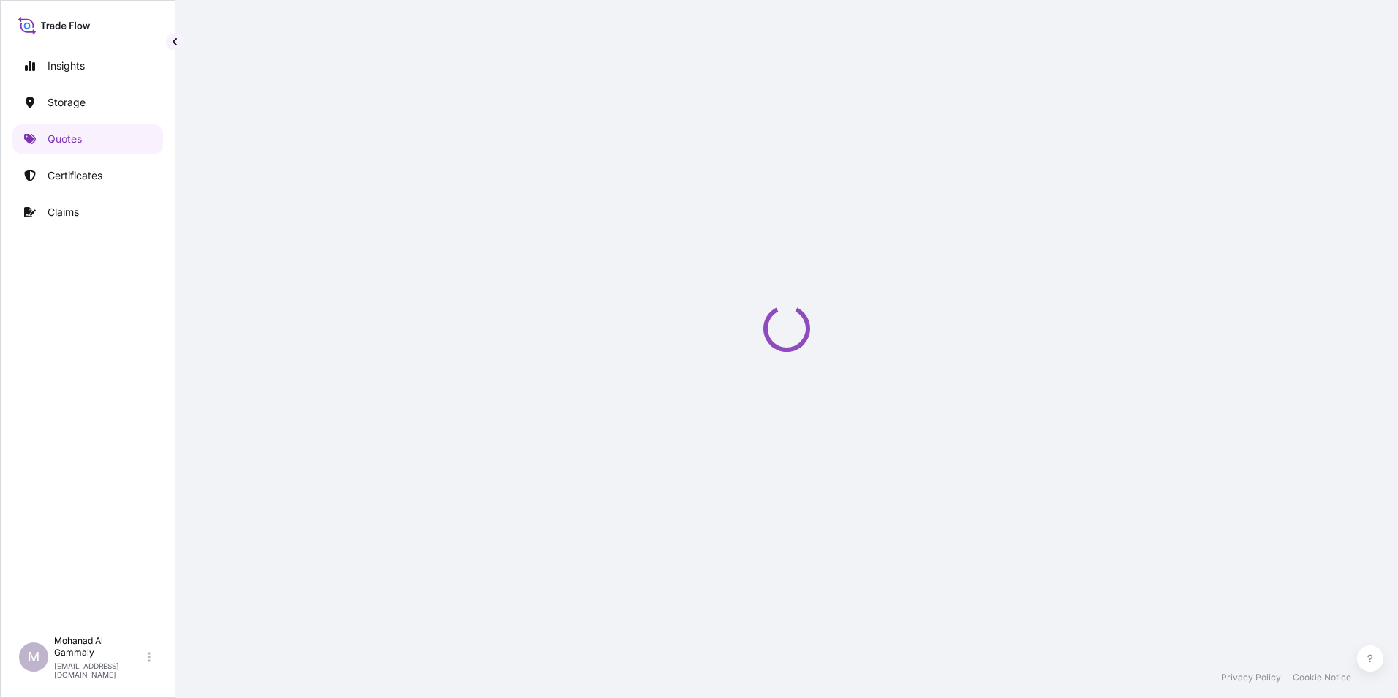
select select "Water"
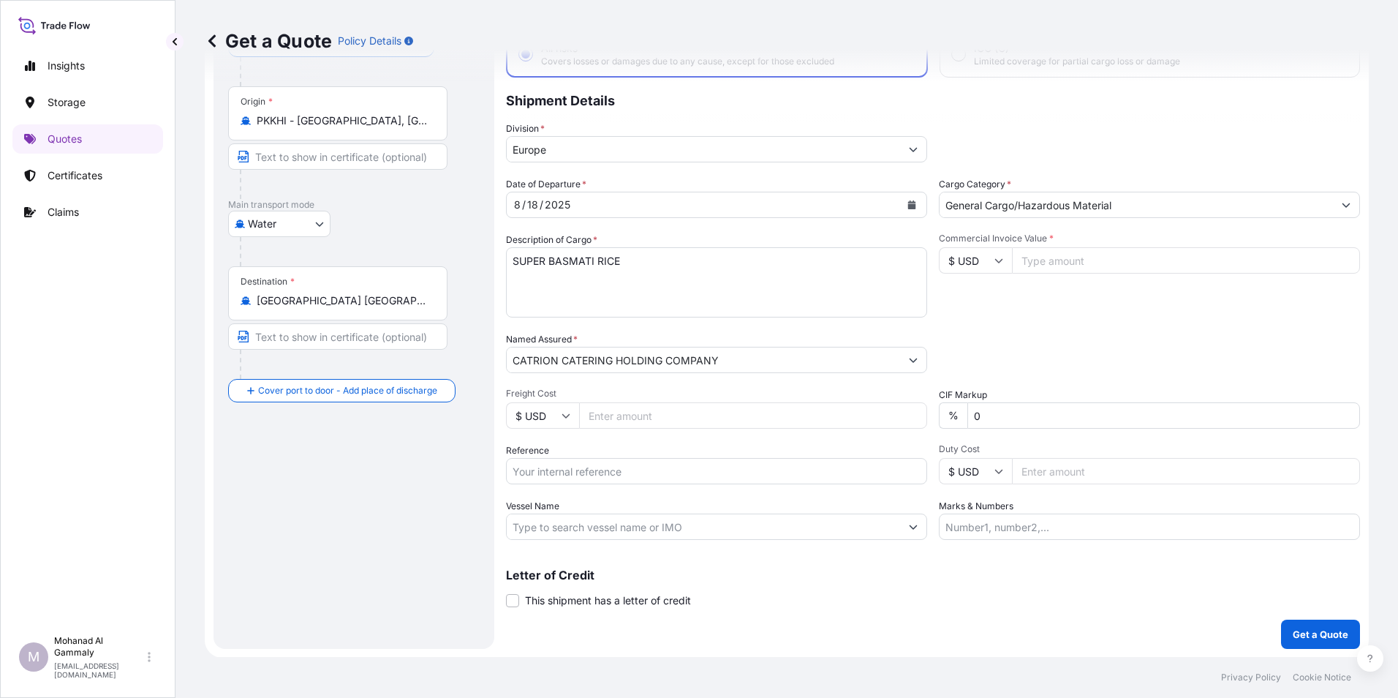
scroll to position [105, 0]
click at [1048, 264] on input "Commercial Invoice Value *" at bounding box center [1186, 259] width 348 height 26
type input "45693.12"
click at [557, 464] on input "Reference" at bounding box center [716, 470] width 421 height 26
paste input "F-12147892/"
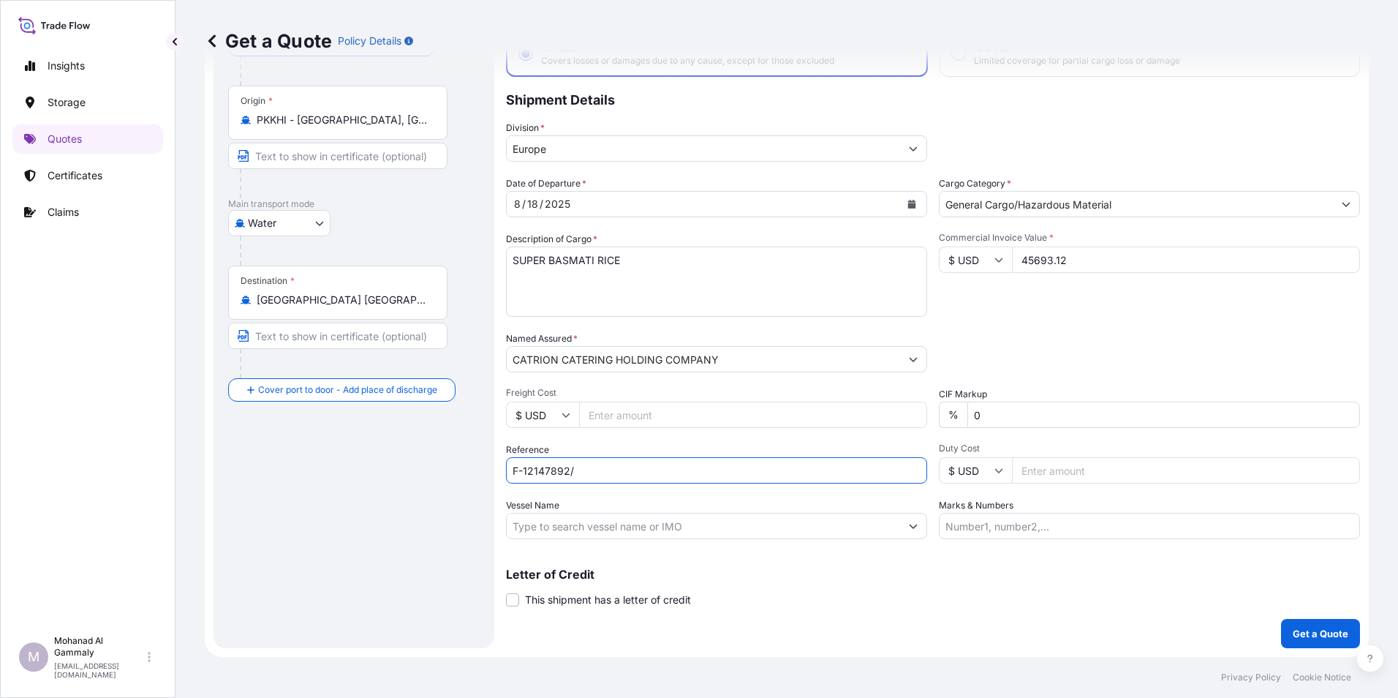
click at [621, 464] on input "F-12147892/" at bounding box center [716, 470] width 421 height 26
paste input "3315240461"
type input "F-12147892/ 3315240461"
click at [1293, 628] on p "Get a Quote" at bounding box center [1321, 633] width 56 height 15
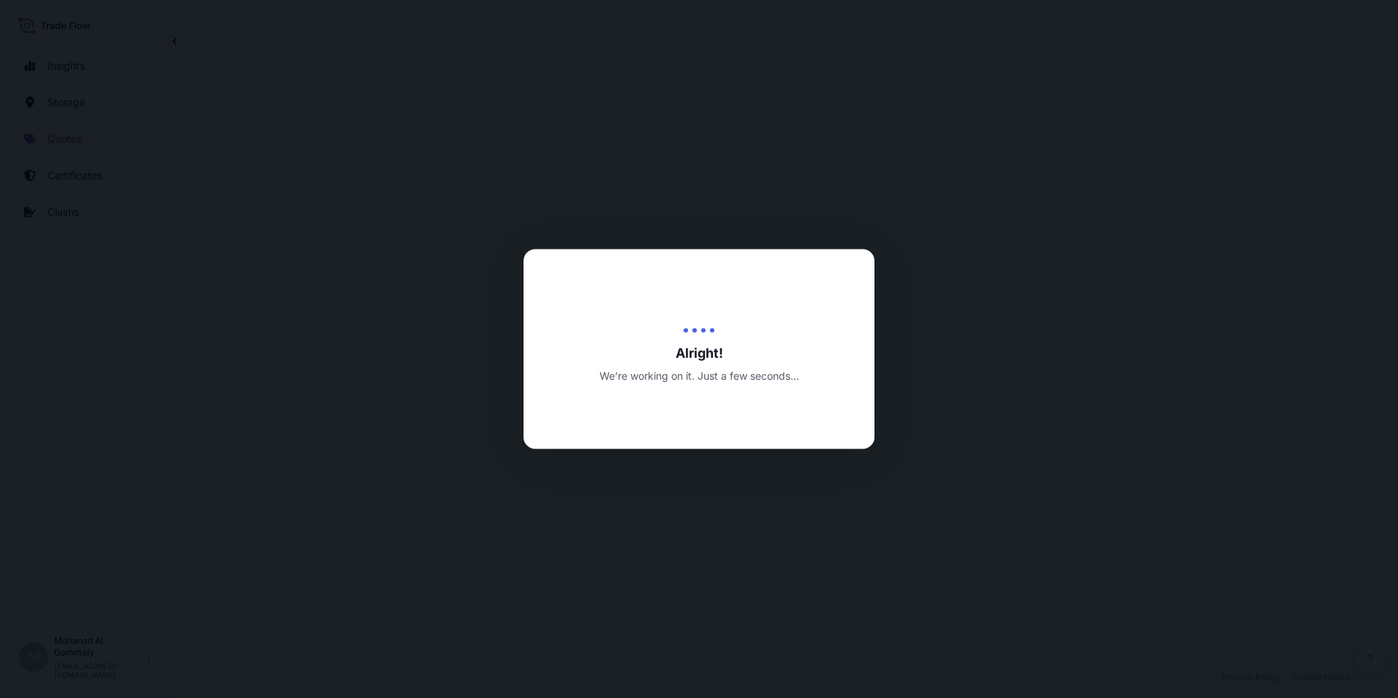
select select "Water"
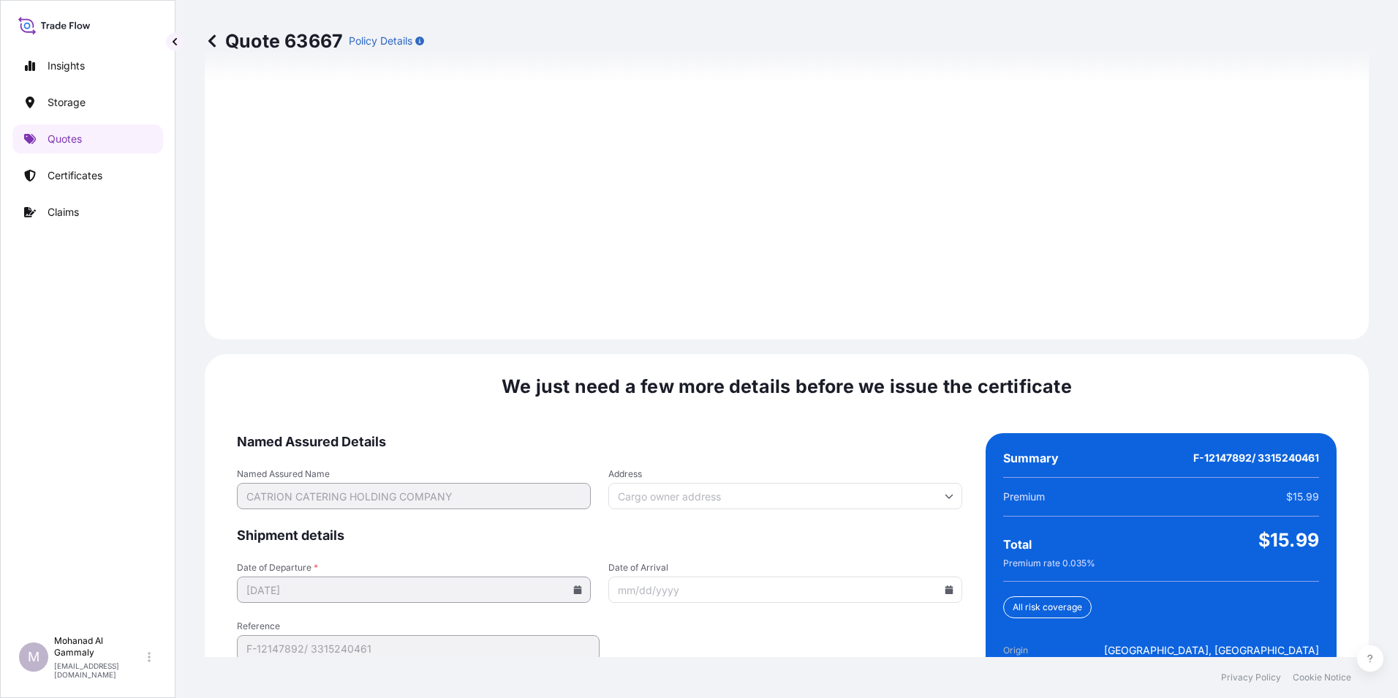
scroll to position [2060, 0]
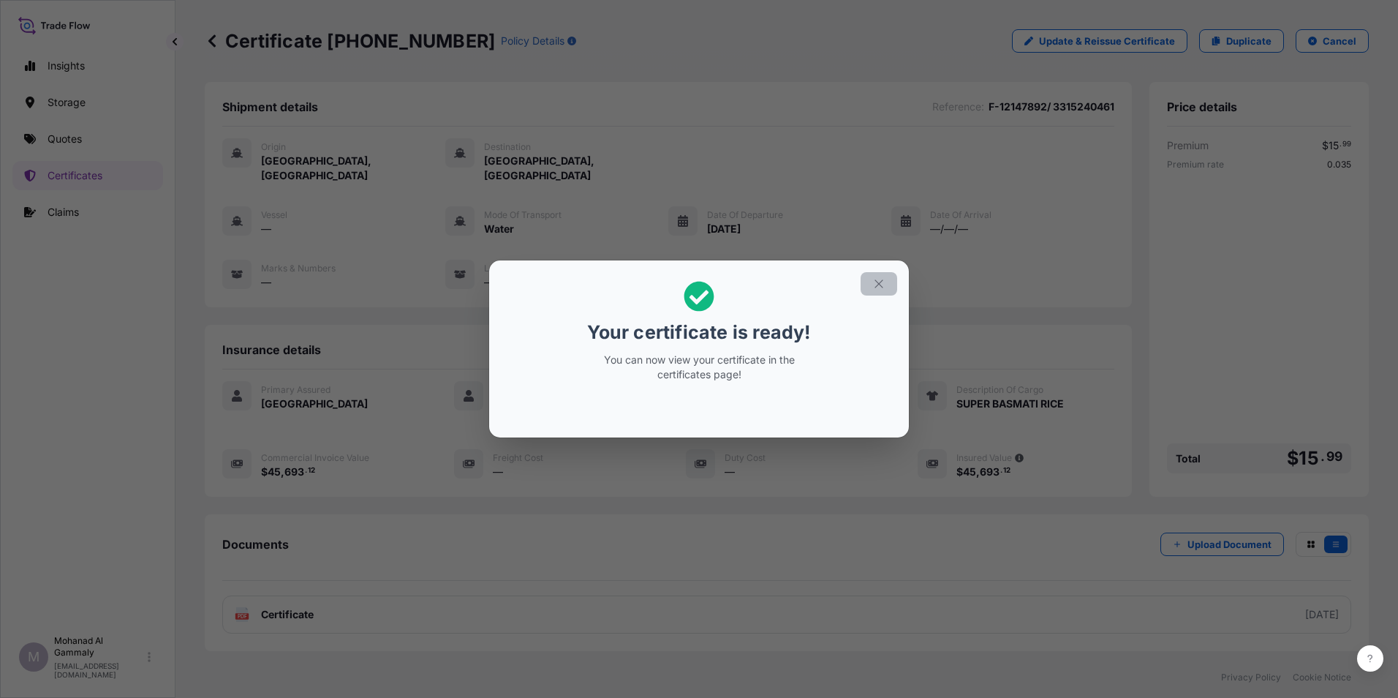
click at [881, 287] on icon "button" at bounding box center [879, 283] width 13 height 13
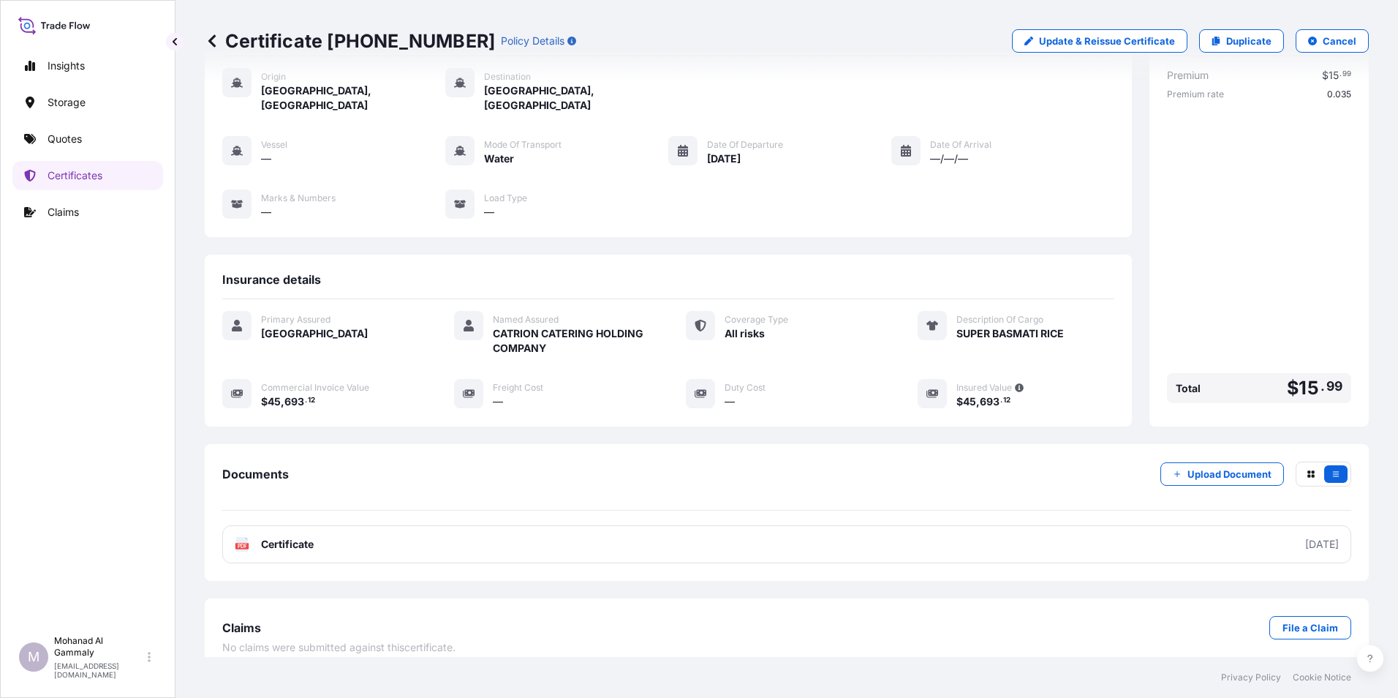
scroll to position [71, 0]
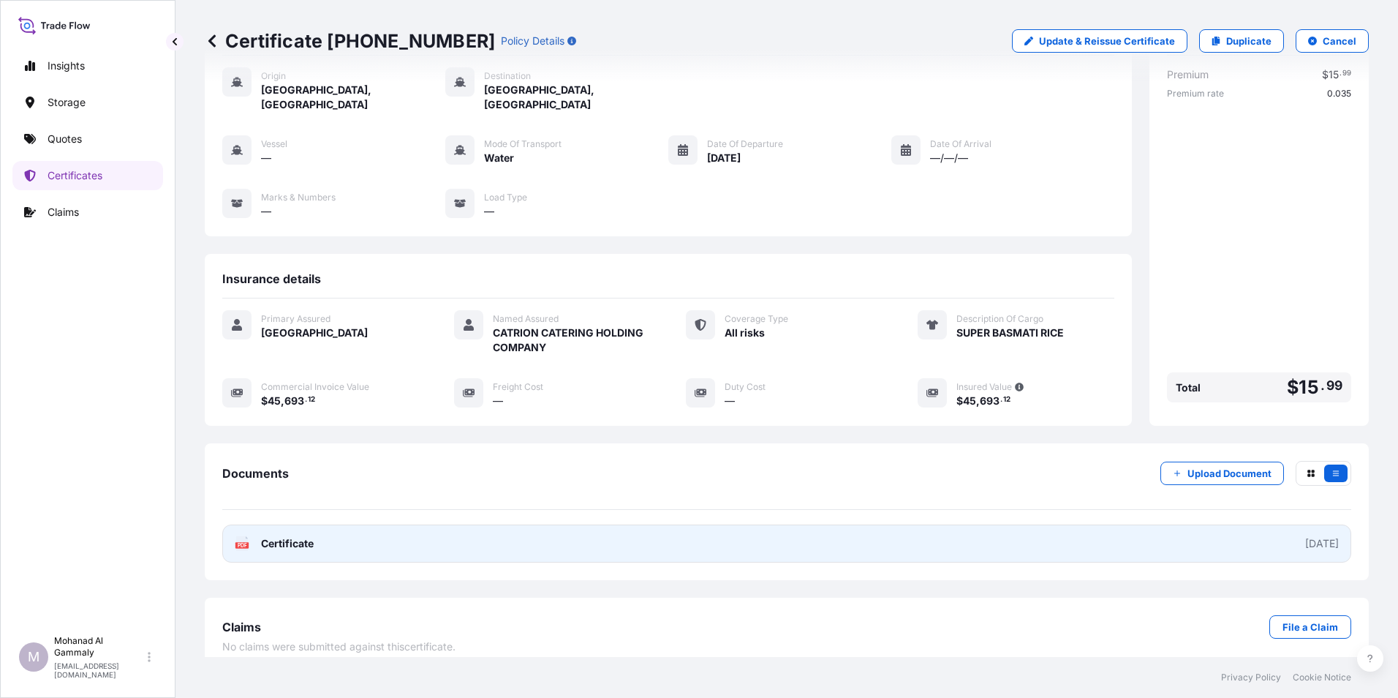
click at [421, 530] on link "PDF Certificate 2025-08-19" at bounding box center [786, 543] width 1129 height 38
